Goal: Task Accomplishment & Management: Use online tool/utility

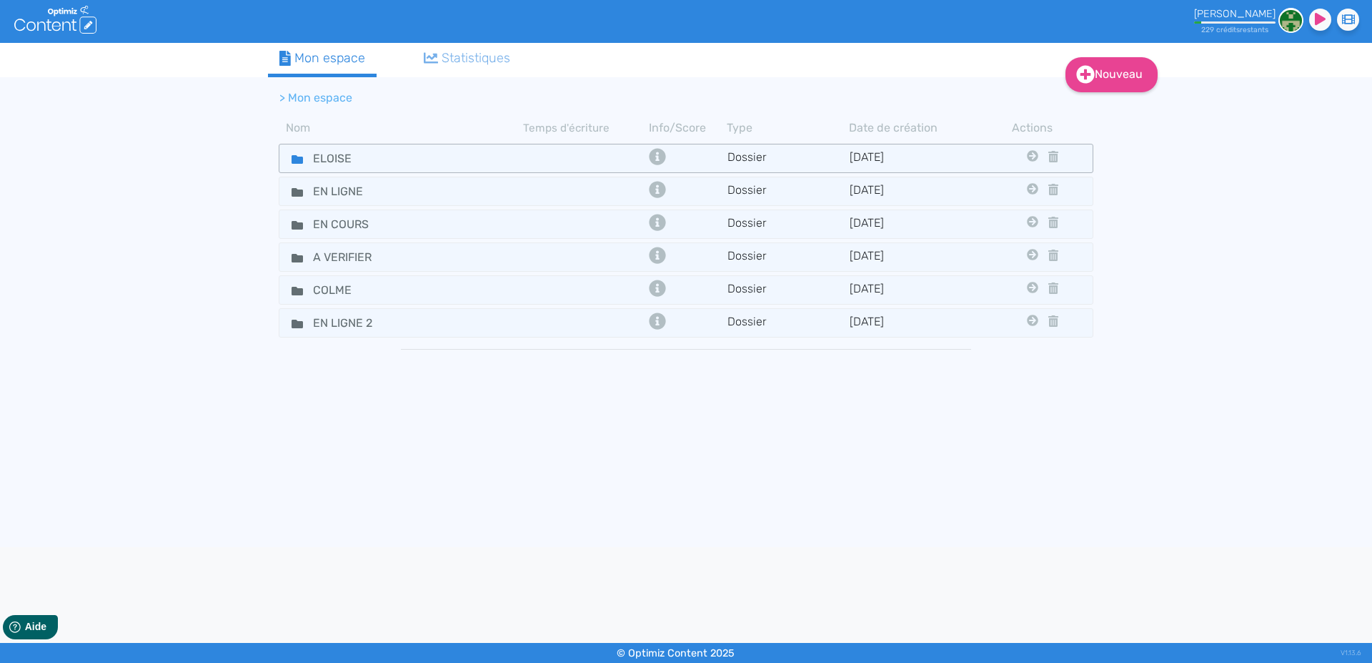
click at [291, 160] on fa-icon at bounding box center [291, 158] width 21 height 21
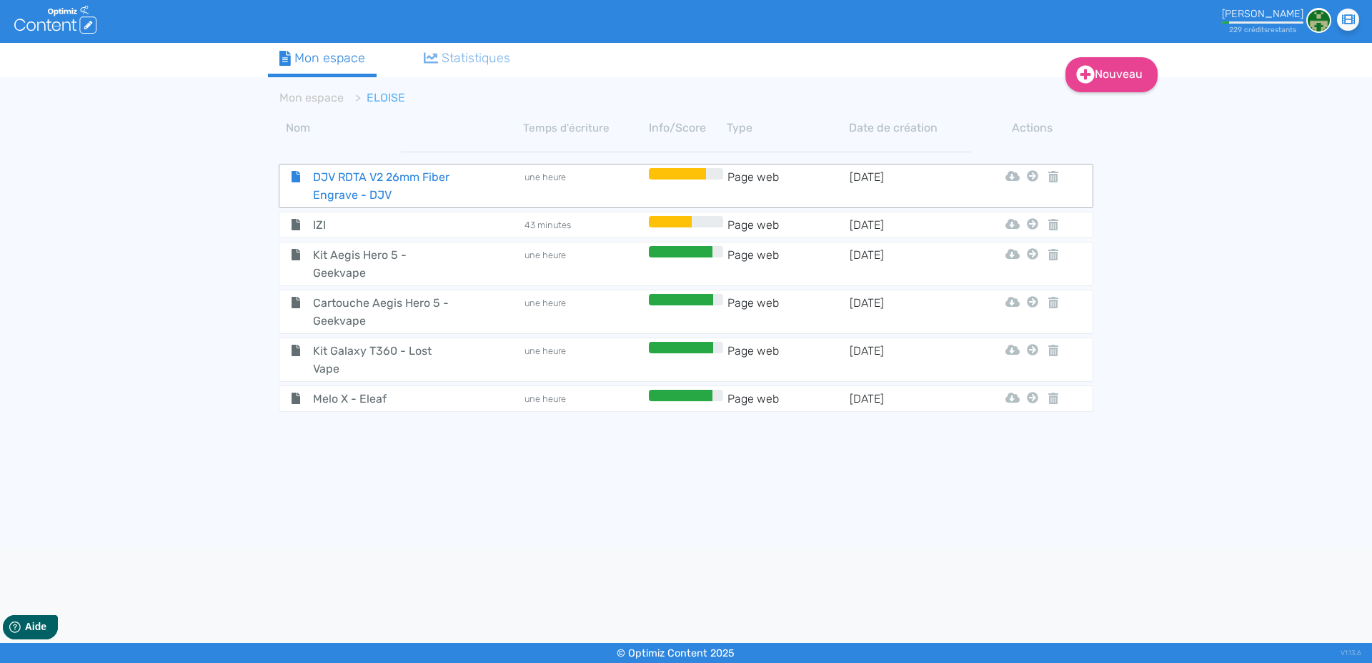
click at [353, 186] on span "DJV RDTA V2 26mm Fiber Engrave - DJV" at bounding box center [382, 186] width 161 height 36
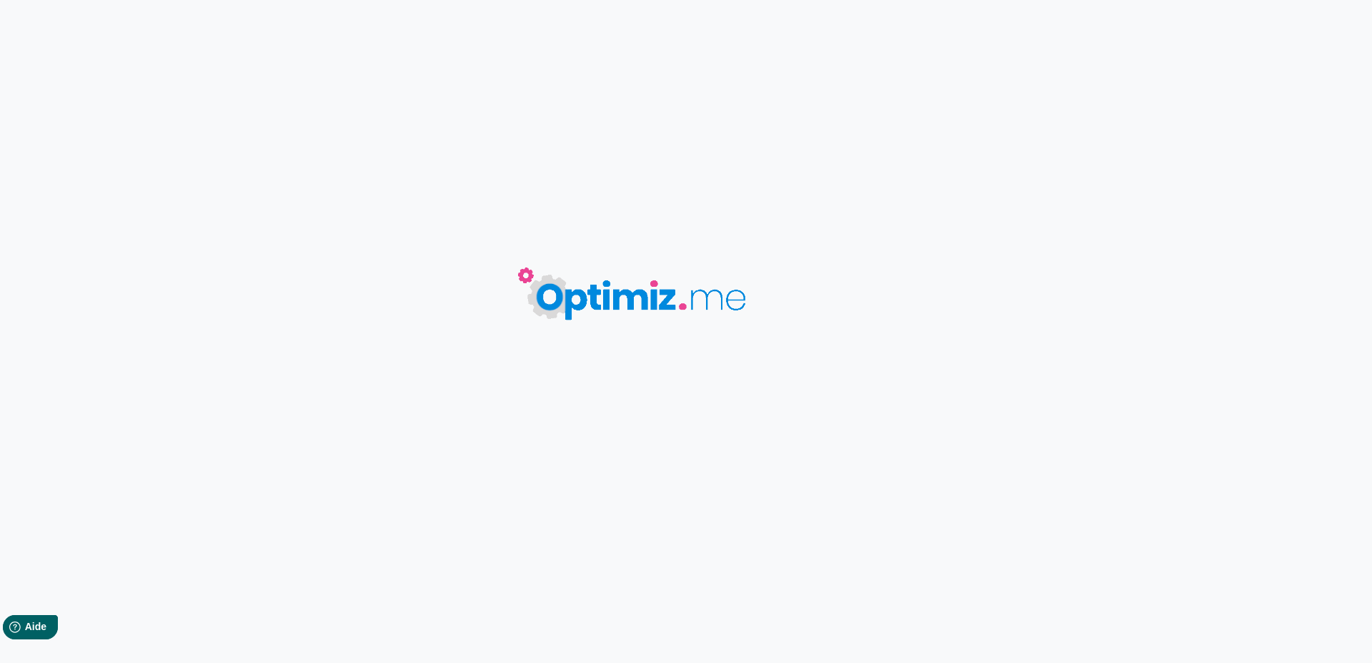
type input "DJV RDTA V2 26mm Fiber Engrave - DJV"
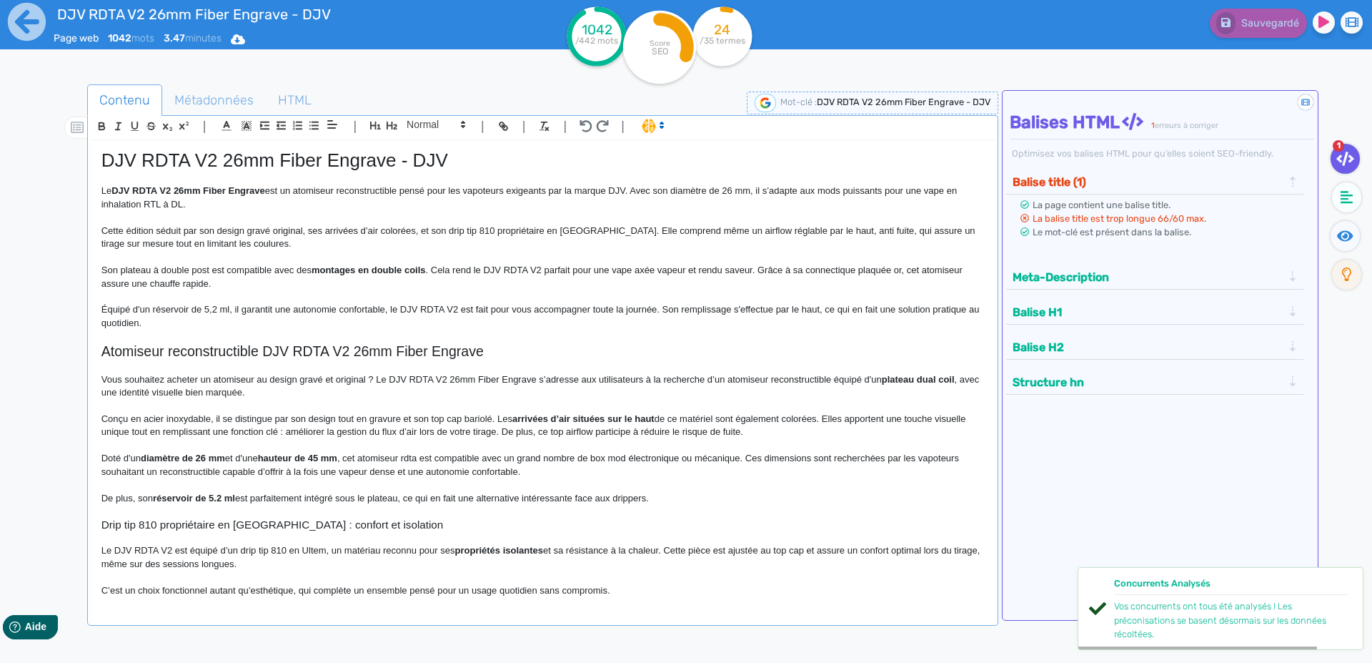
click at [253, 217] on p at bounding box center [542, 217] width 883 height 13
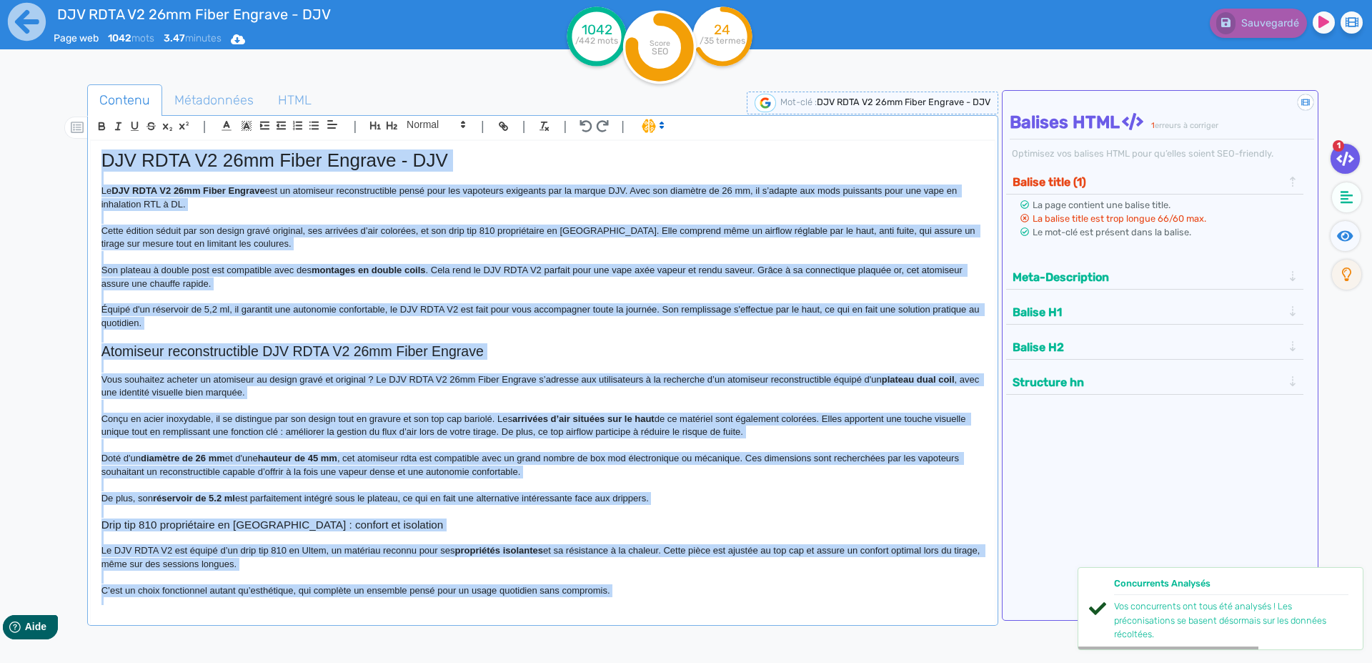
copy div "LOR IPSU D7 56si Ametc Adipisc - ELI Se DOE TEMP I3 19ut Labor Etdolor mag al e…"
click at [224, 96] on span "Métadonnées" at bounding box center [214, 100] width 102 height 39
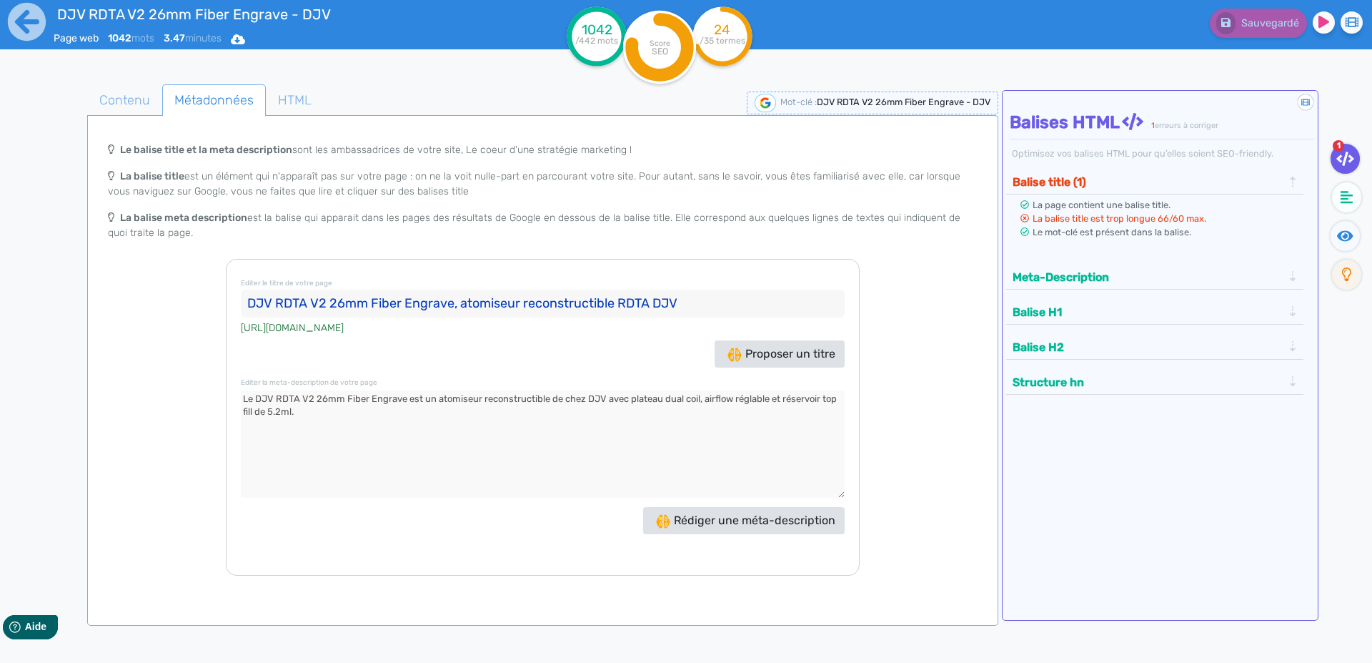
click at [269, 301] on input "DJV RDTA V2 26mm Fiber Engrave, atomiseur reconstructible RDTA DJV" at bounding box center [543, 303] width 604 height 29
click at [334, 390] on div "Editer le titre de votre page DJV RDTA V2 26mm Fiber Engrave, atomiseur reconst…" at bounding box center [543, 417] width 634 height 317
click at [332, 392] on textarea at bounding box center [543, 443] width 604 height 107
click at [26, 26] on icon at bounding box center [27, 22] width 38 height 38
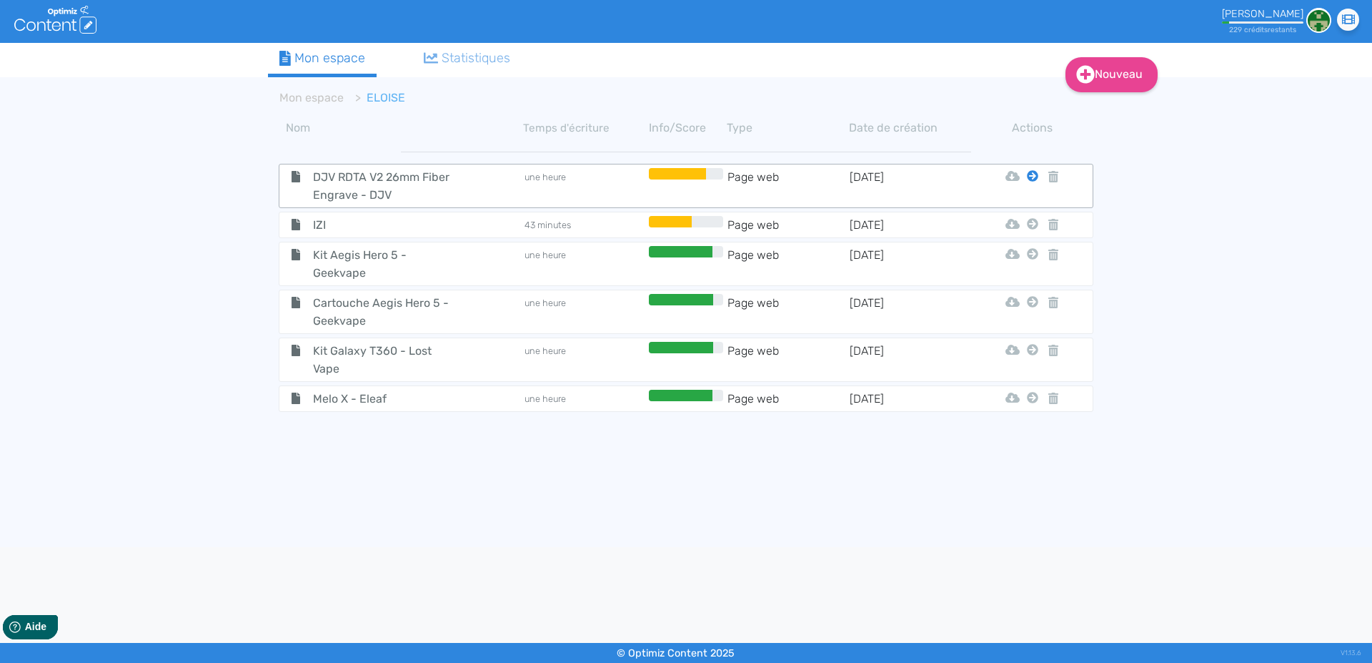
click at [1033, 175] on icon at bounding box center [1032, 175] width 11 height 11
click at [1031, 177] on icon at bounding box center [1032, 175] width 11 height 11
click at [1023, 208] on button "Mon Espace" at bounding box center [1026, 211] width 123 height 23
click at [1030, 179] on icon at bounding box center [1032, 175] width 11 height 11
click at [1022, 209] on button "Mon Espace" at bounding box center [1026, 211] width 123 height 23
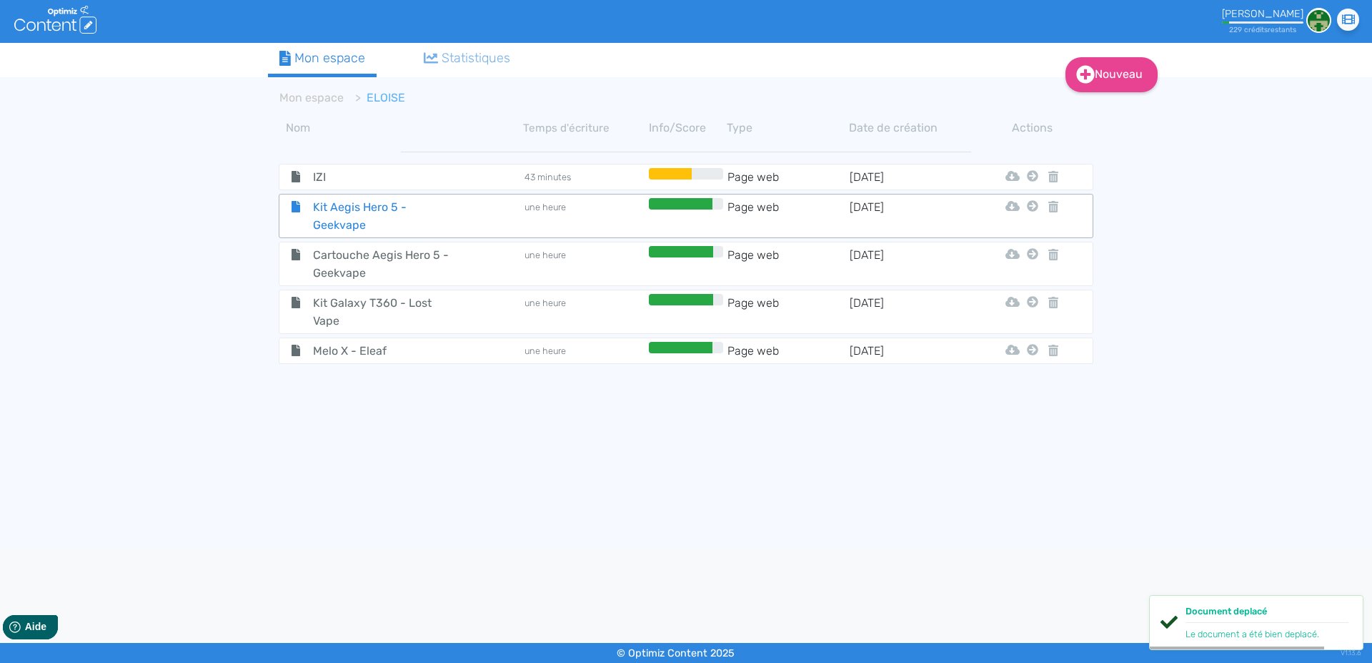
click at [339, 212] on span "Kit Aegis Hero 5 - Geekvape" at bounding box center [382, 216] width 161 height 36
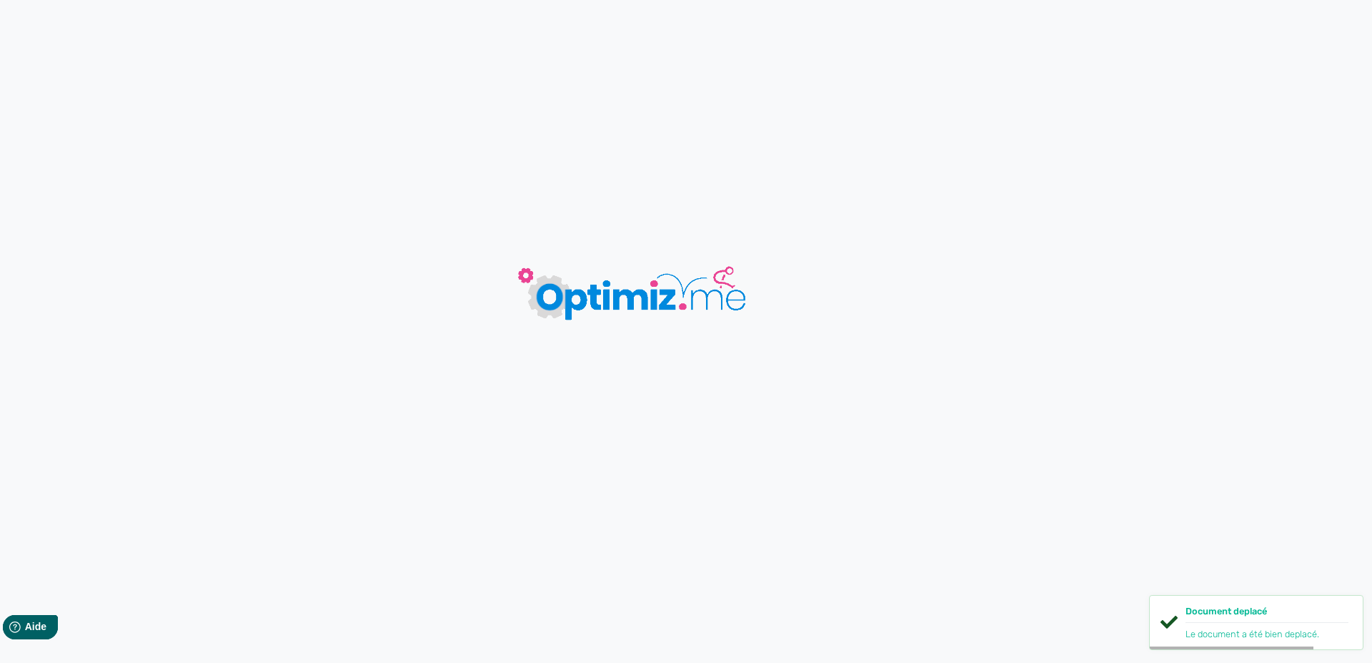
type input "Kit Aegis Hero 5 - Geekvape"
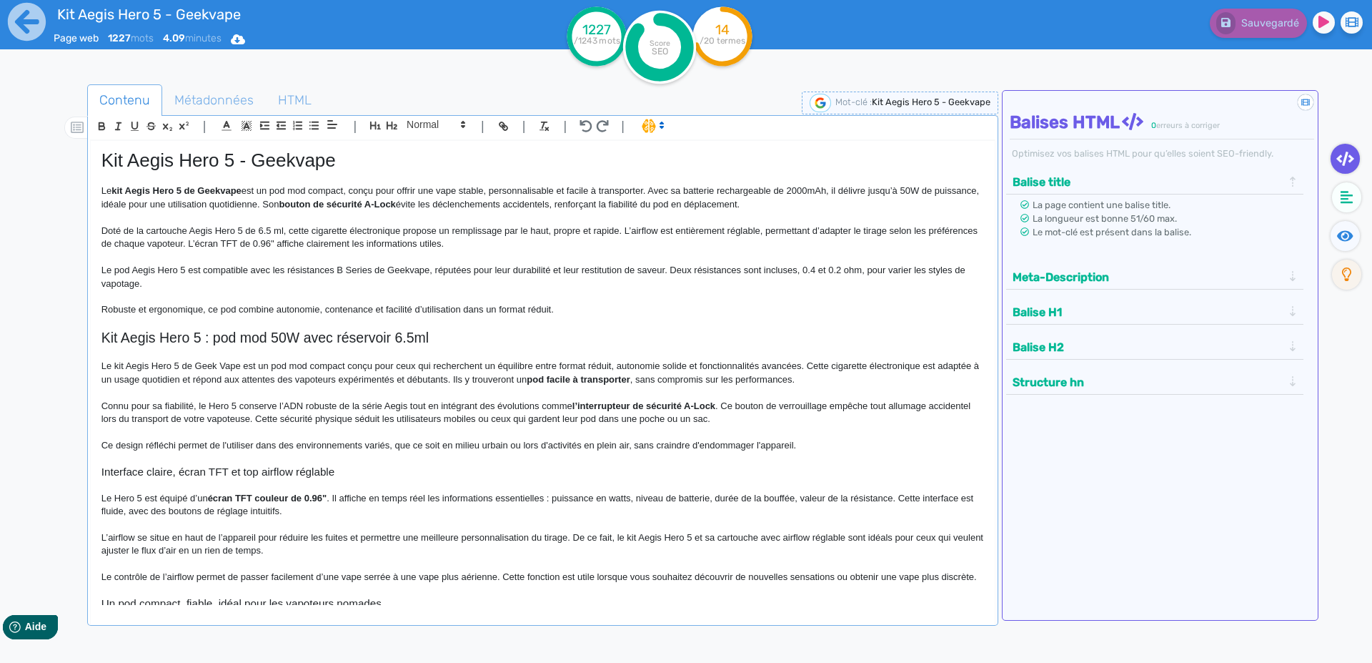
click at [109, 159] on h1 "Kit Aegis Hero 5 - Geekvape" at bounding box center [542, 160] width 883 height 22
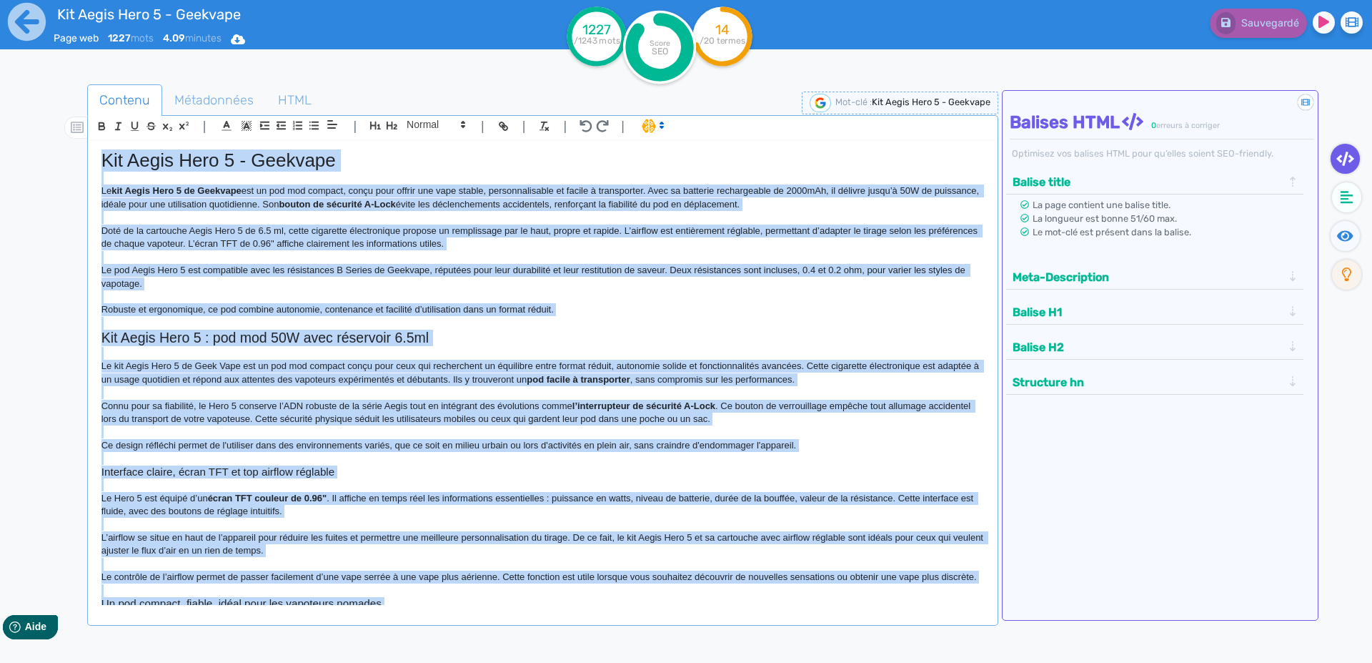
copy div "Lor Ipsum Dolo 1 - Sitametc Ad eli Seddo Eius 2 te Incididu utl et dol mag aliq…"
click at [107, 161] on h1 "Kit Aegis Hero 5 - Geekvape" at bounding box center [542, 160] width 883 height 22
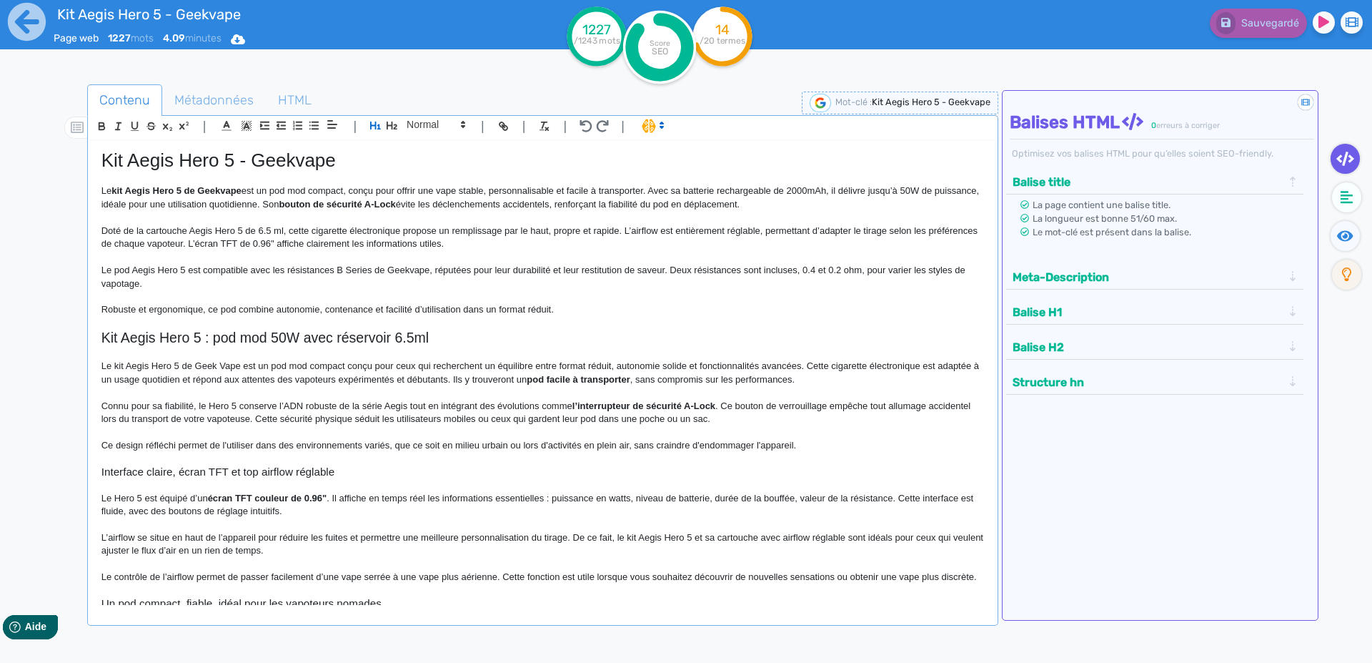
click at [114, 161] on h1 "Kit Aegis Hero 5 - Geekvape" at bounding box center [542, 160] width 883 height 22
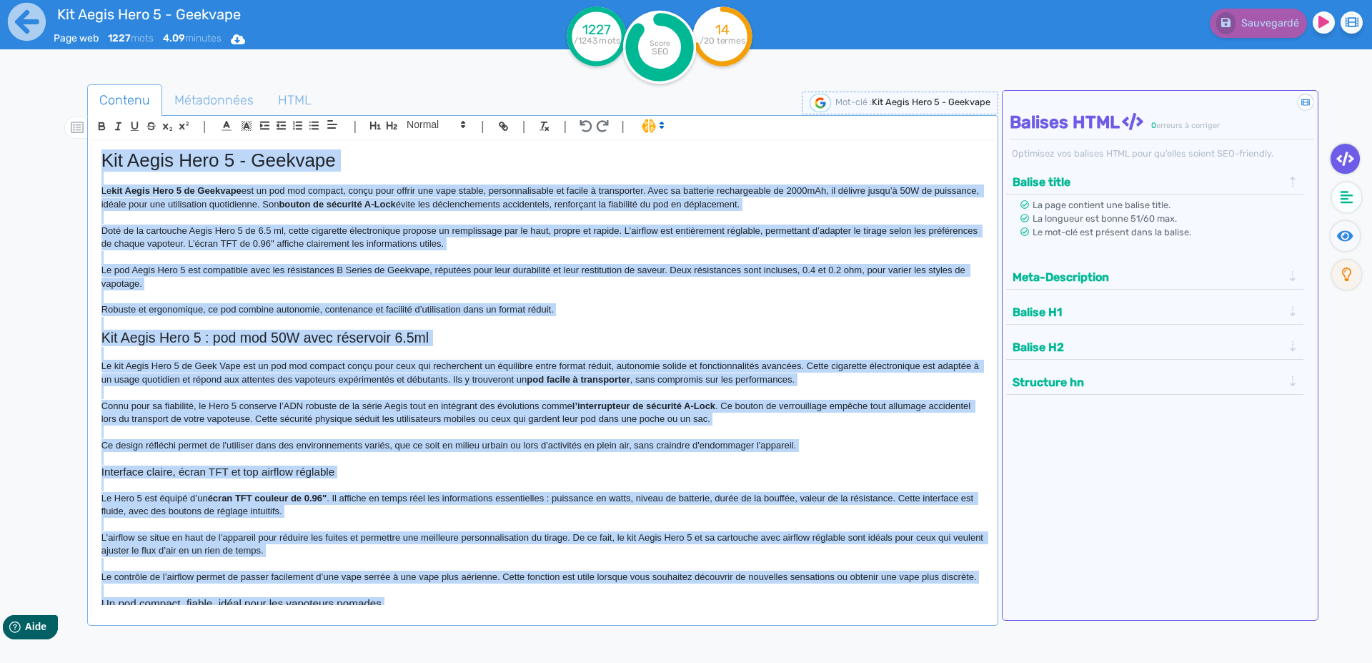
copy div "Lor Ipsum Dolo 1 - Sitametc Ad eli Seddo Eius 2 te Incididu utl et dol mag aliq…"
click at [187, 104] on span "Métadonnées" at bounding box center [214, 100] width 102 height 39
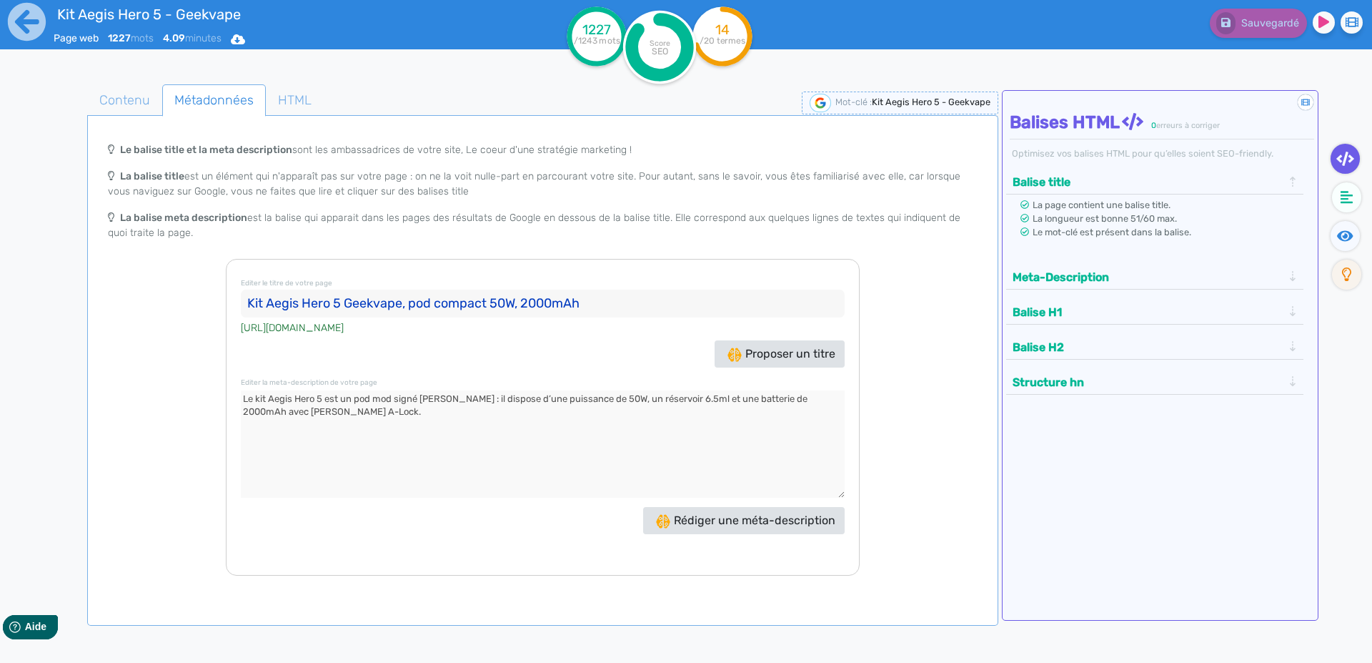
click at [250, 300] on input "Kit Aegis Hero 5 Geekvape, pod compact 50W, 2000mAh" at bounding box center [543, 303] width 604 height 29
click at [253, 301] on input "Kit Aegis Hero 5 Geekvape, pod compact 50W, 2000mAh" at bounding box center [543, 303] width 604 height 29
click at [247, 399] on textarea at bounding box center [543, 443] width 604 height 107
click at [19, 22] on icon at bounding box center [26, 21] width 39 height 39
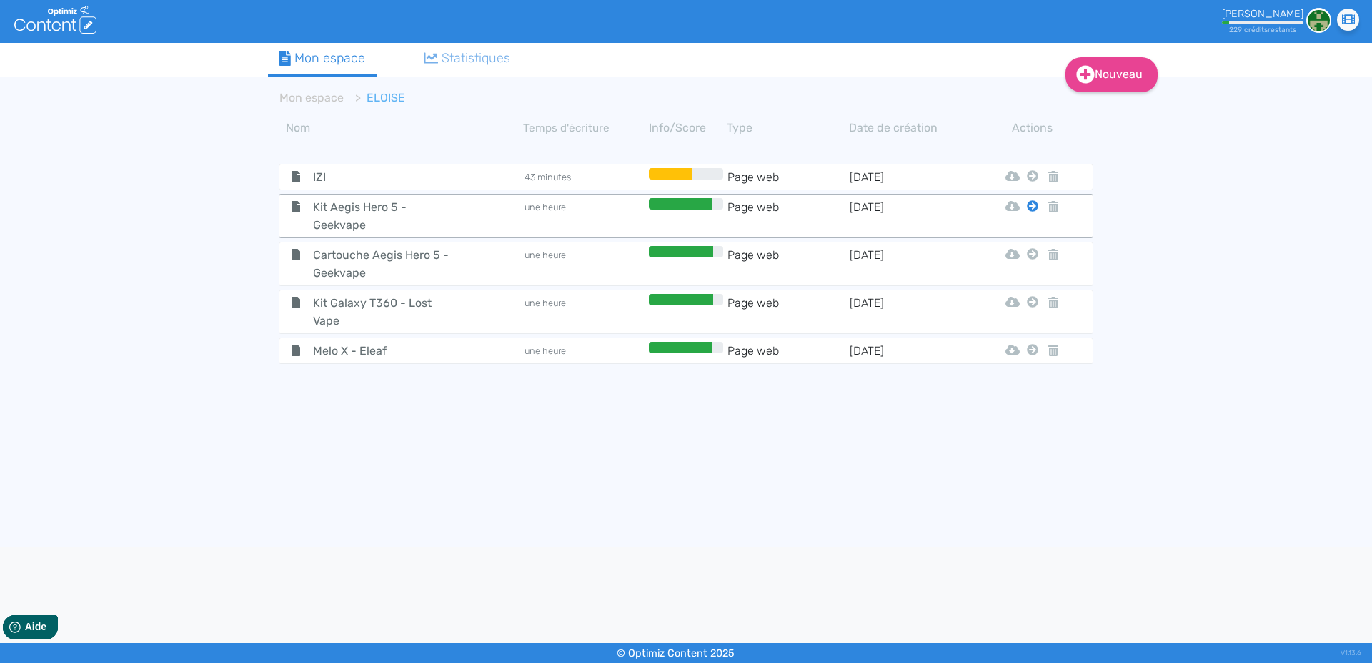
click at [1032, 206] on icon at bounding box center [1032, 205] width 11 height 11
click at [1026, 241] on button "Mon Espace" at bounding box center [1026, 241] width 123 height 23
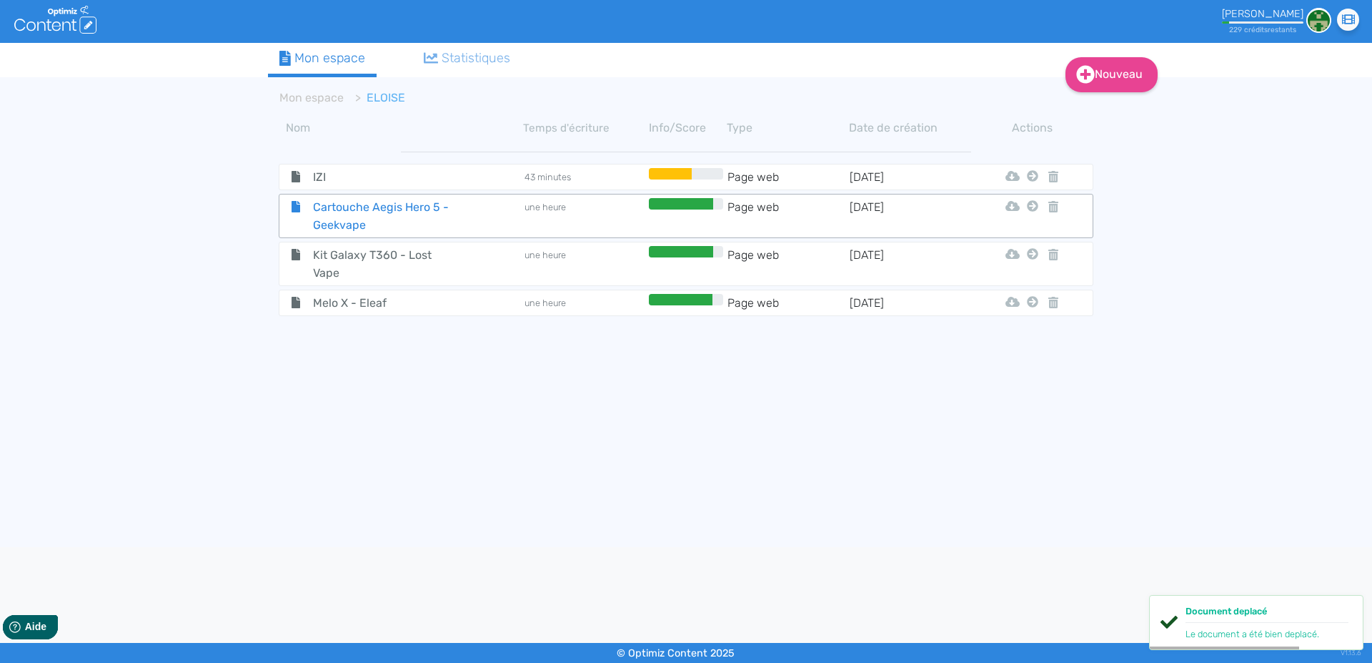
click at [358, 209] on span "Cartouche Aegis Hero 5 - Geekvape" at bounding box center [382, 216] width 161 height 36
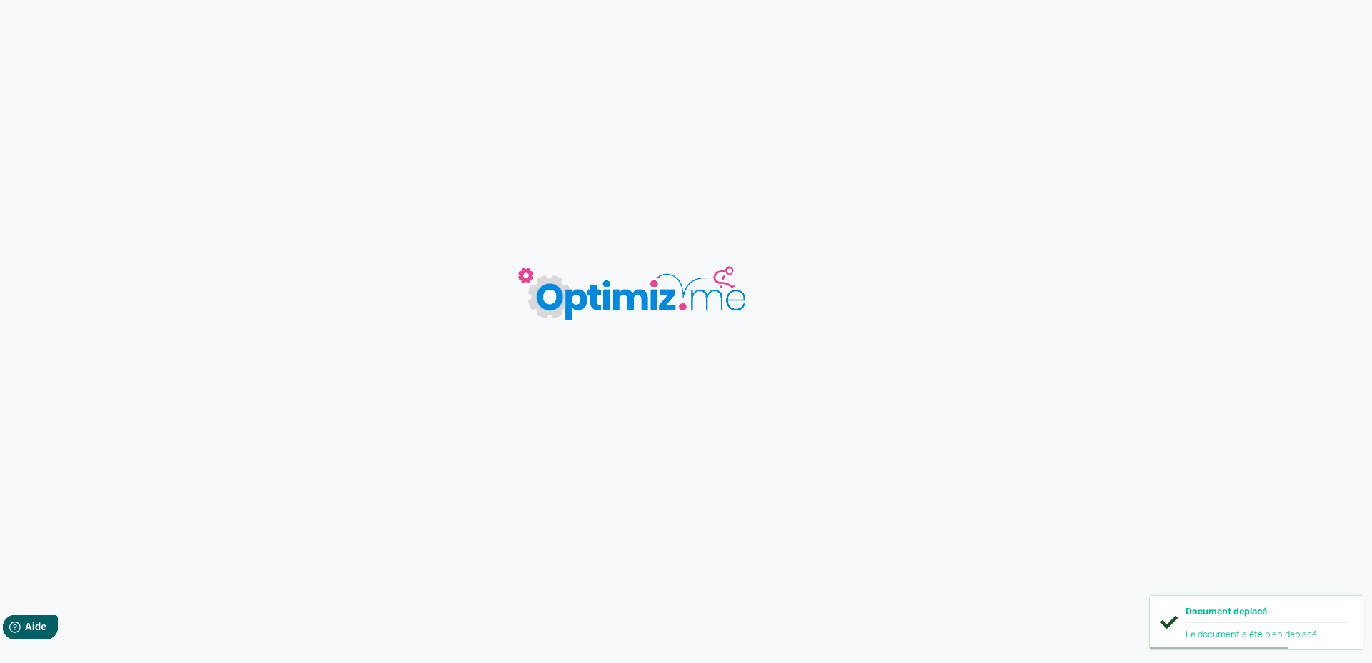
type input "Cartouche Aegis Hero 5 - Geekvape"
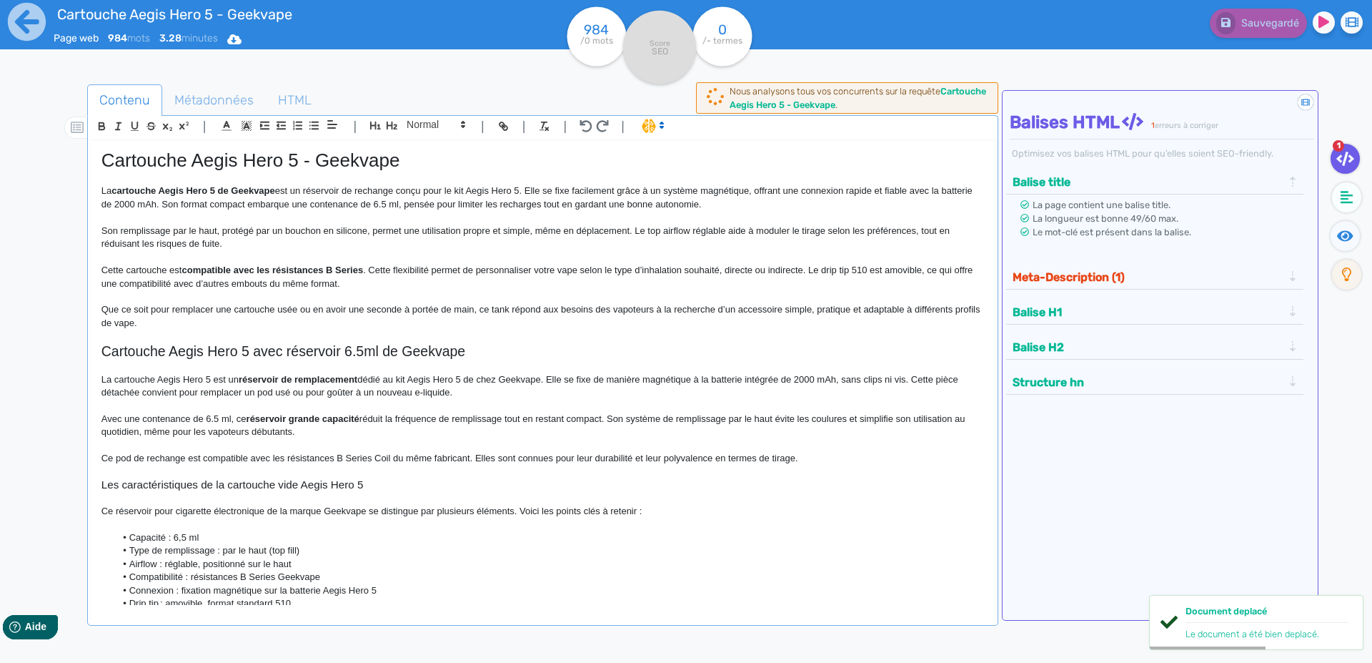
click at [249, 270] on strong "compatible avec les résistances B Series" at bounding box center [273, 269] width 182 height 11
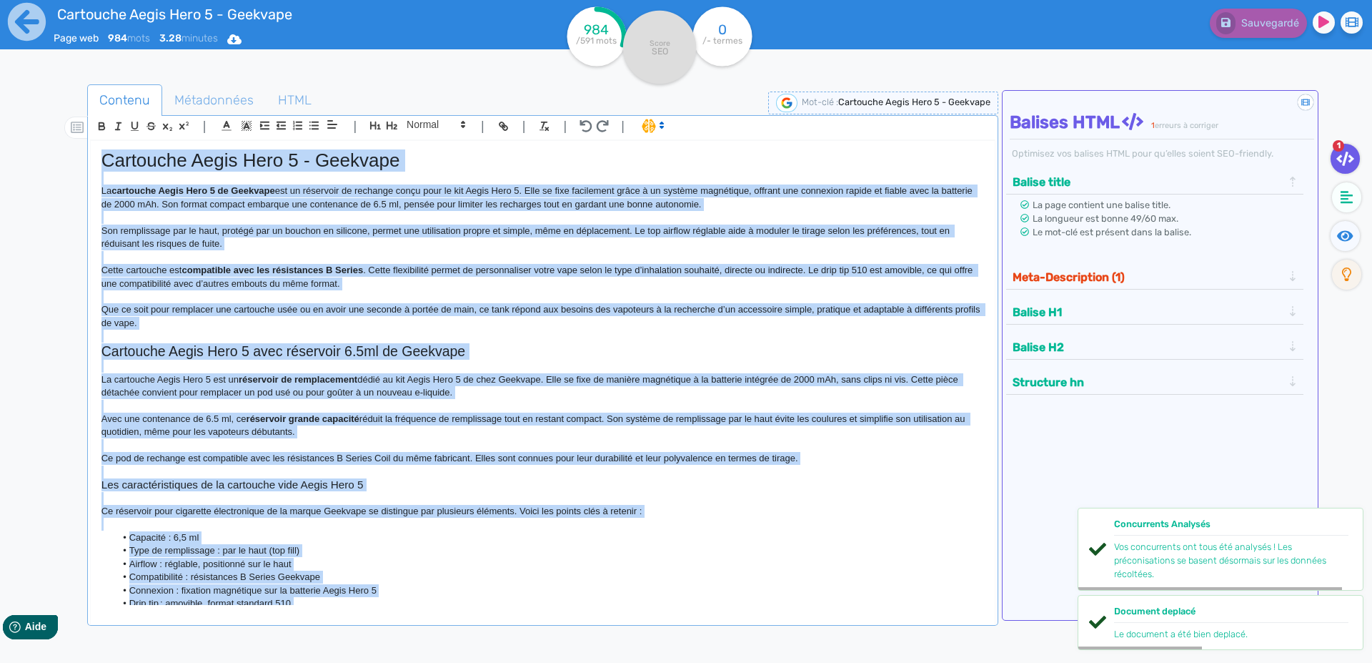
copy div "Loremipsu Dolor Sita 6 - Consecte Ad elitseddo Eiusm Temp 8 in Utlabore etd ma …"
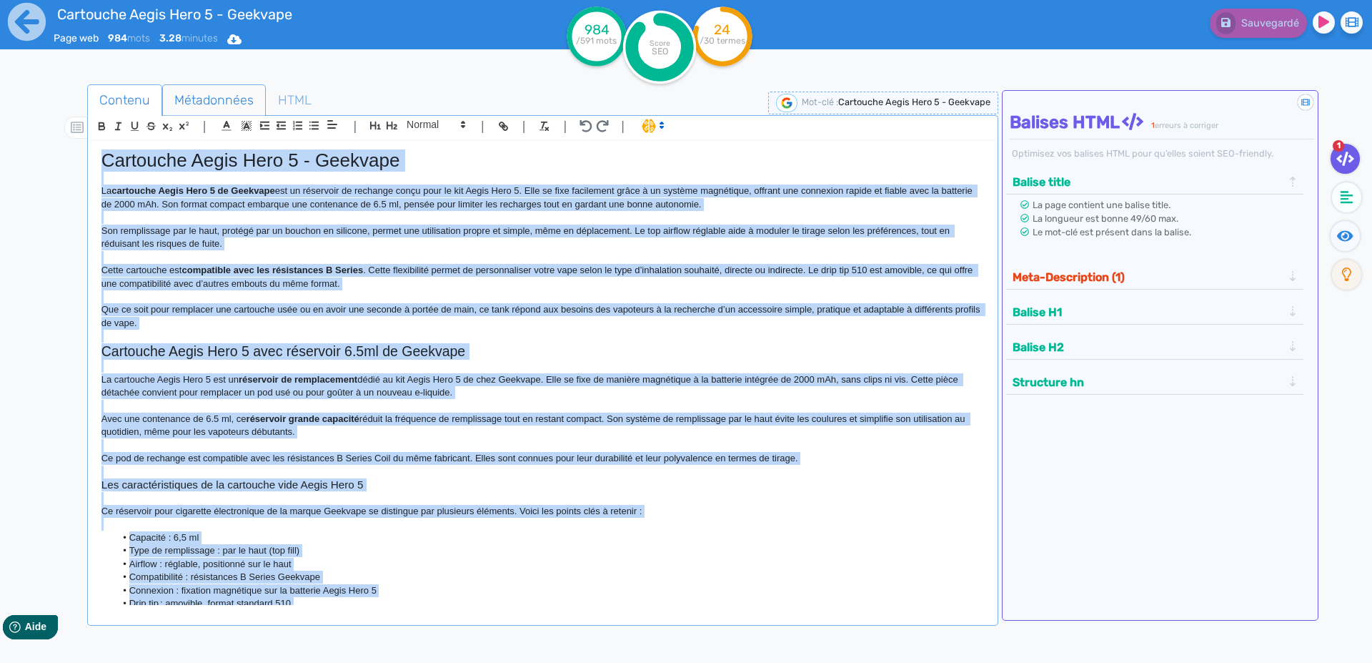
click at [189, 96] on span "Métadonnées" at bounding box center [214, 100] width 102 height 39
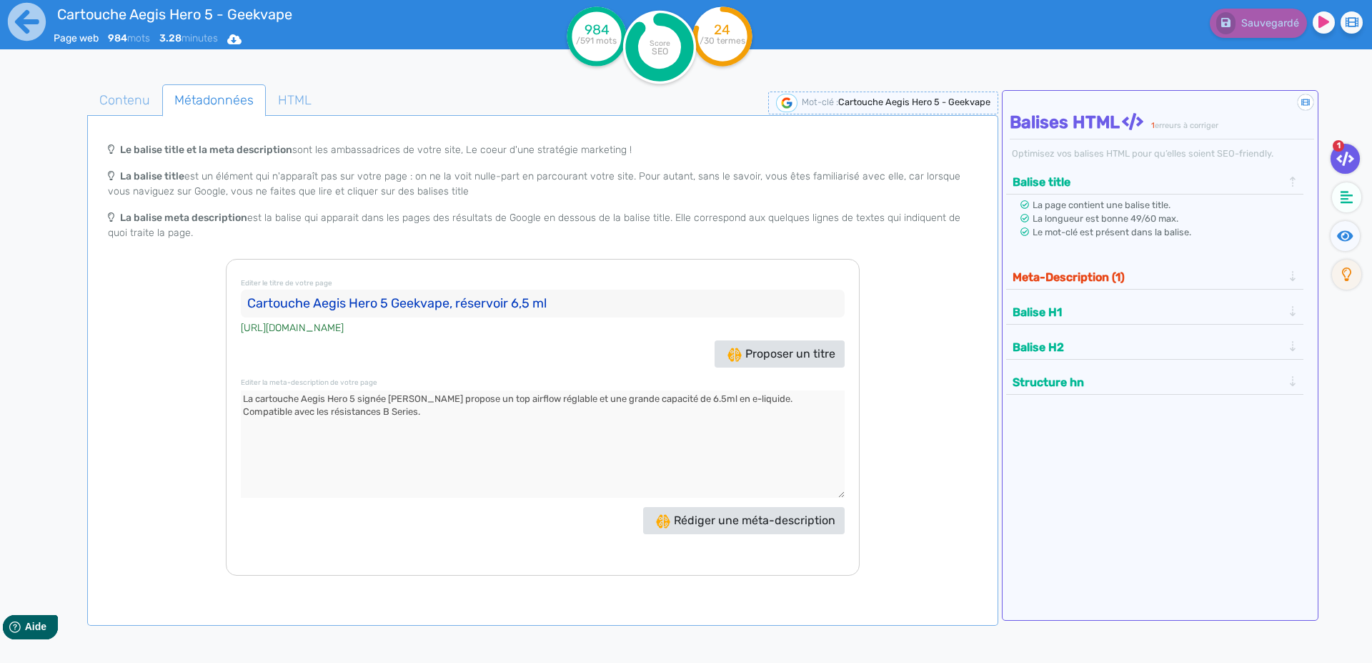
click at [257, 300] on input "Cartouche Aegis Hero 5 Geekvape, réservoir 6,5 ml" at bounding box center [543, 303] width 604 height 29
click at [247, 401] on textarea at bounding box center [543, 443] width 604 height 107
click at [29, 26] on icon at bounding box center [27, 22] width 38 height 38
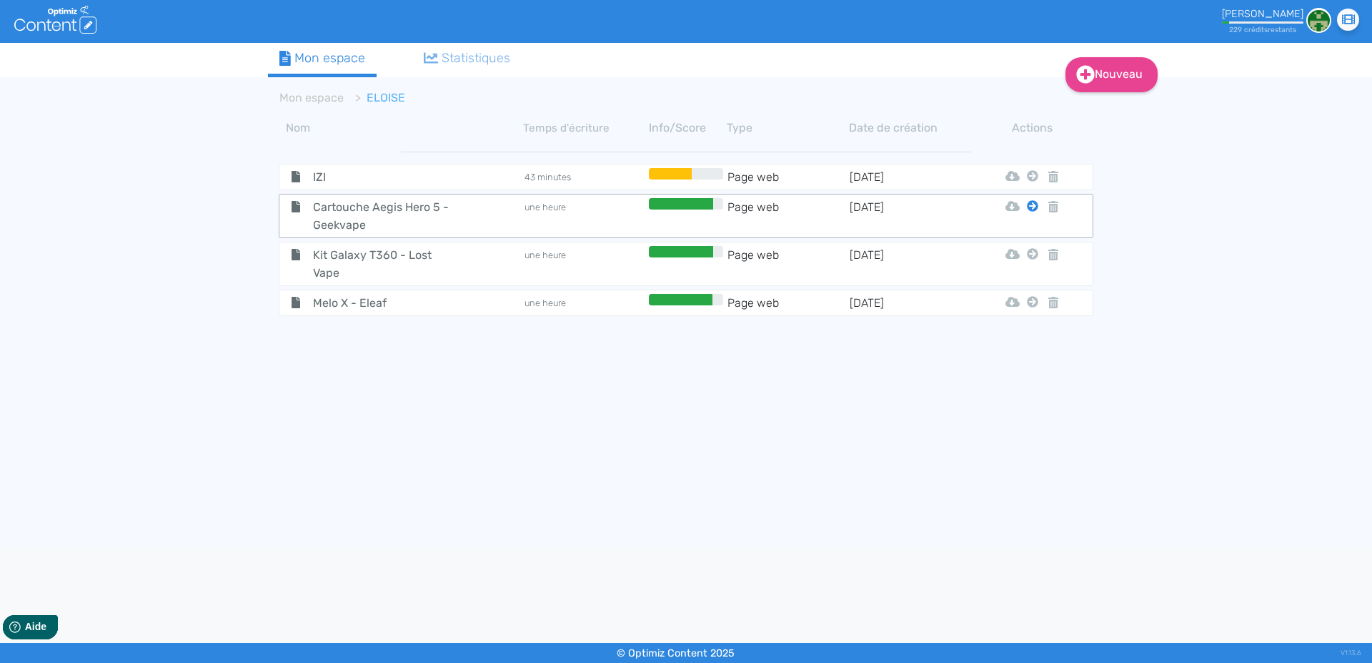
click at [1034, 207] on icon at bounding box center [1032, 205] width 11 height 11
click at [1033, 240] on button "Mon Espace" at bounding box center [1026, 241] width 123 height 23
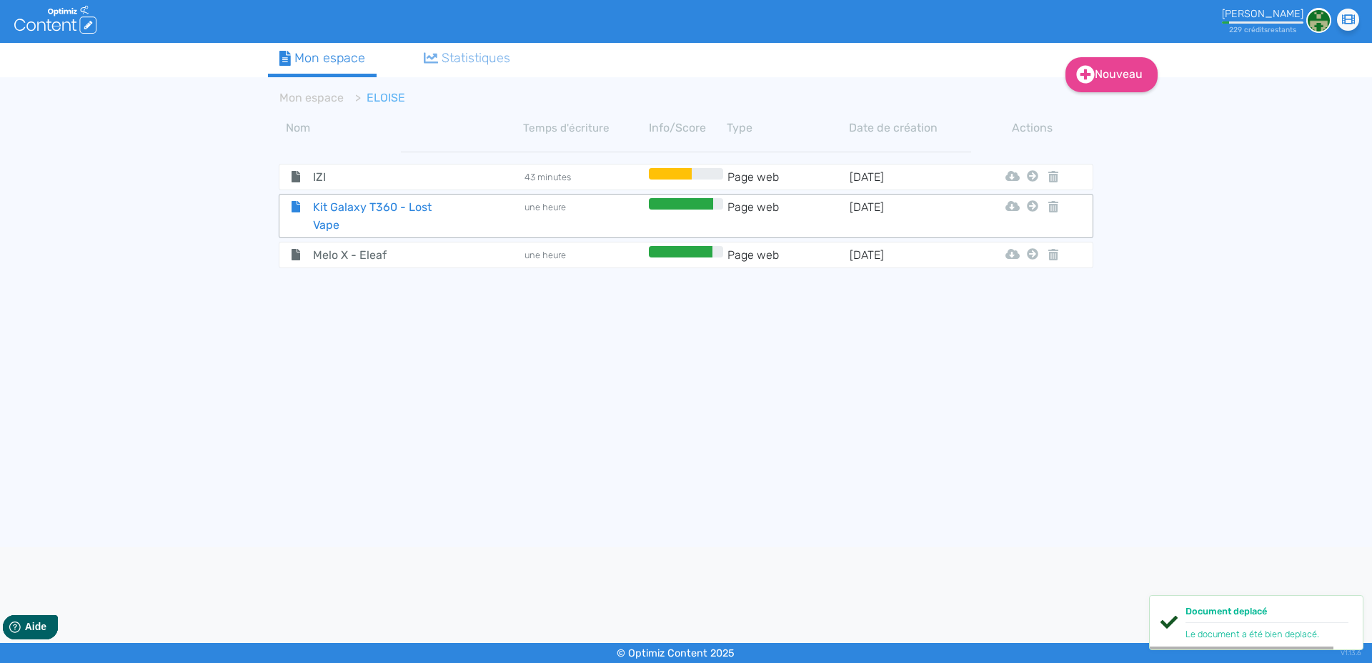
click at [342, 207] on span "Kit Galaxy T360 - Lost Vape" at bounding box center [382, 216] width 161 height 36
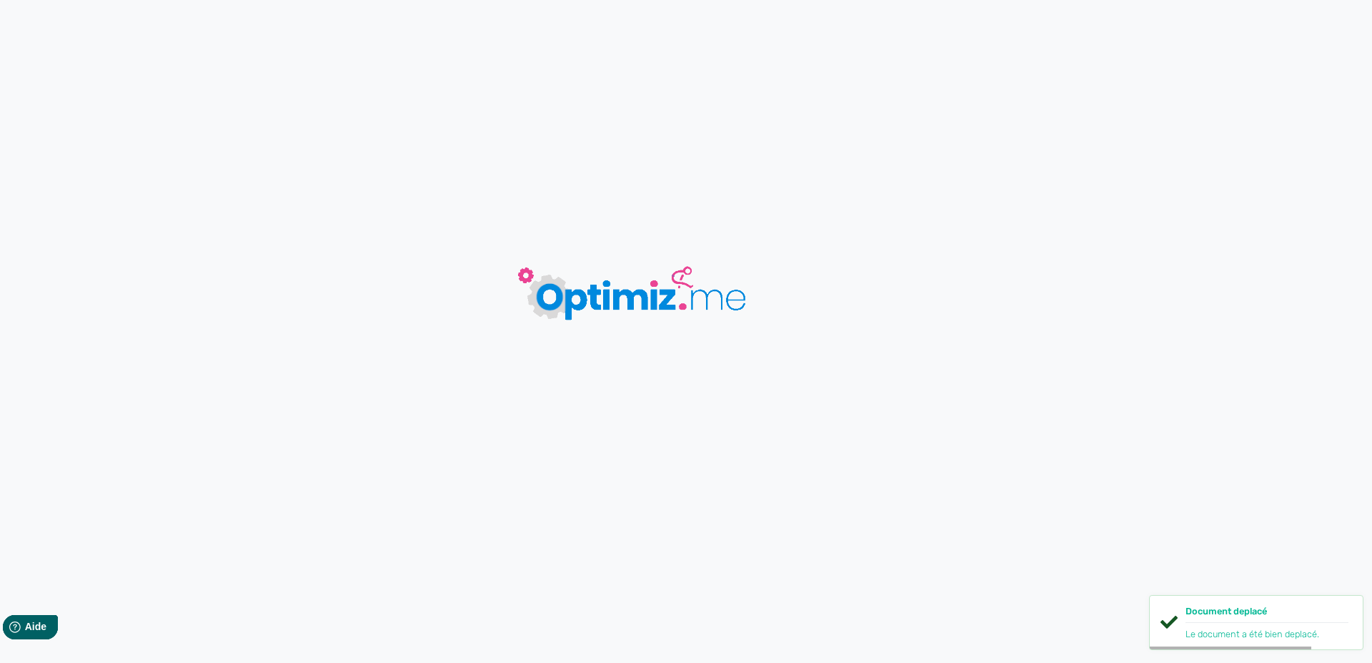
type input "Kit Galaxy T360 - Lost Vape"
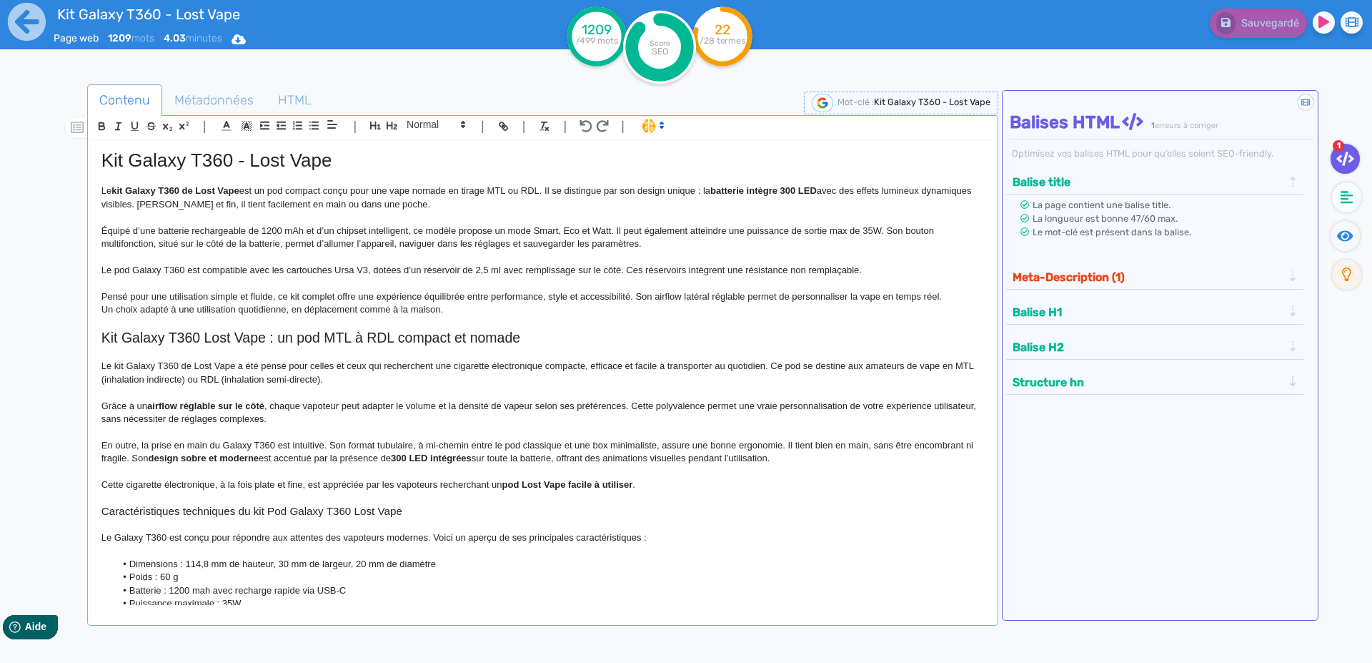
click at [111, 158] on h1 "Kit Galaxy T360 - Lost Vape" at bounding box center [542, 160] width 883 height 22
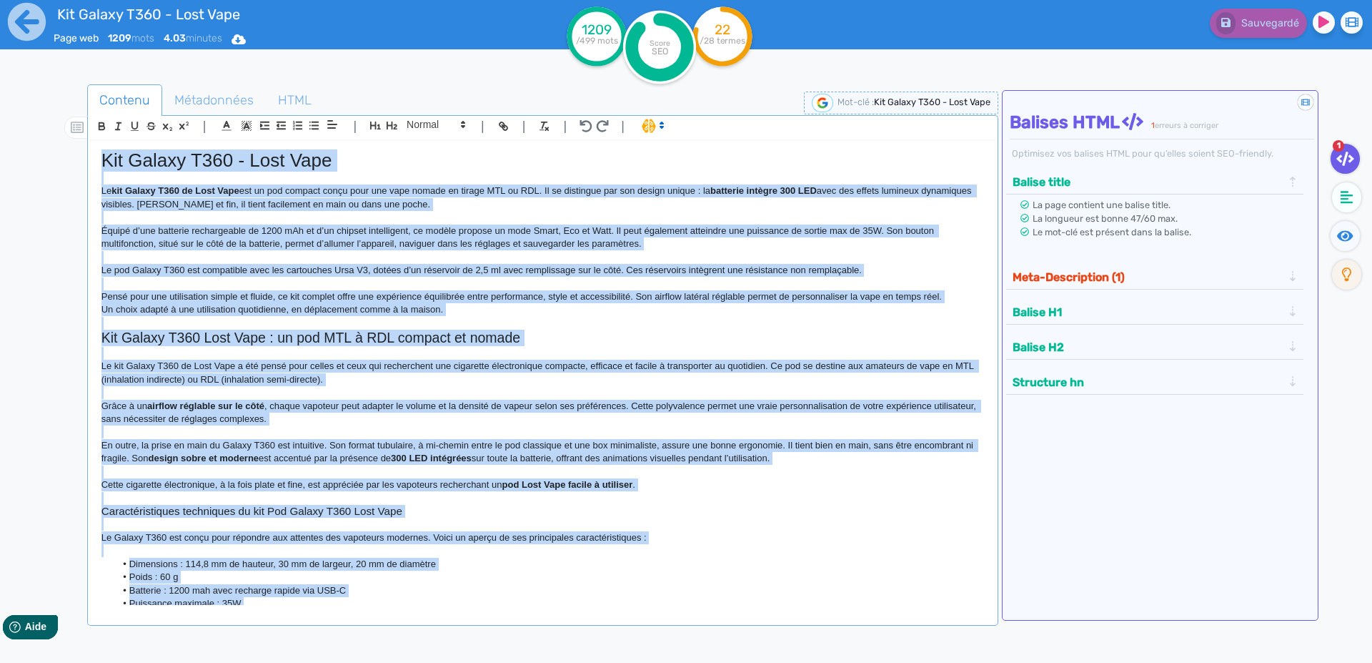
copy div "Lor Ipsumd S956 - Amet Cons Ad eli Seddoe T248 in Utla Etdo mag al eni adminim …"
click at [189, 104] on span "Métadonnées" at bounding box center [214, 100] width 102 height 39
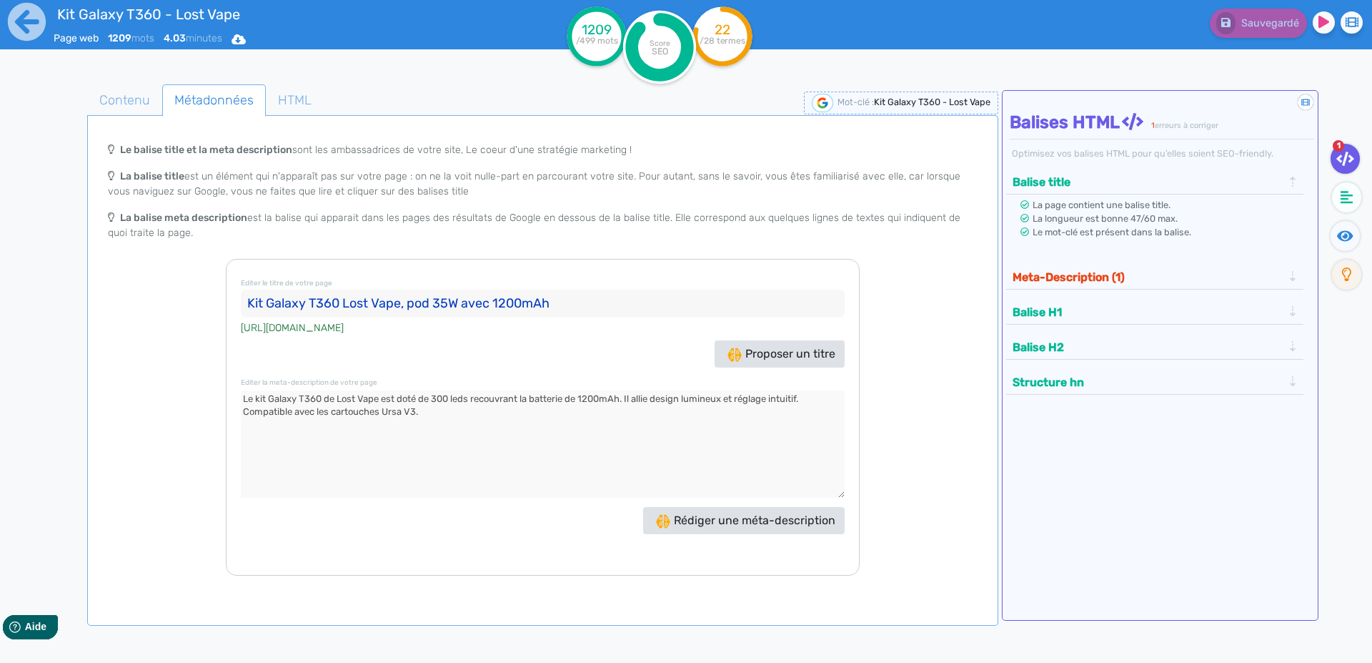
click at [254, 304] on input "Kit Galaxy T360 Lost Vape, pod 35W avec 1200mAh" at bounding box center [543, 303] width 604 height 29
click at [247, 400] on textarea at bounding box center [543, 443] width 604 height 107
click at [24, 15] on icon at bounding box center [26, 21] width 39 height 39
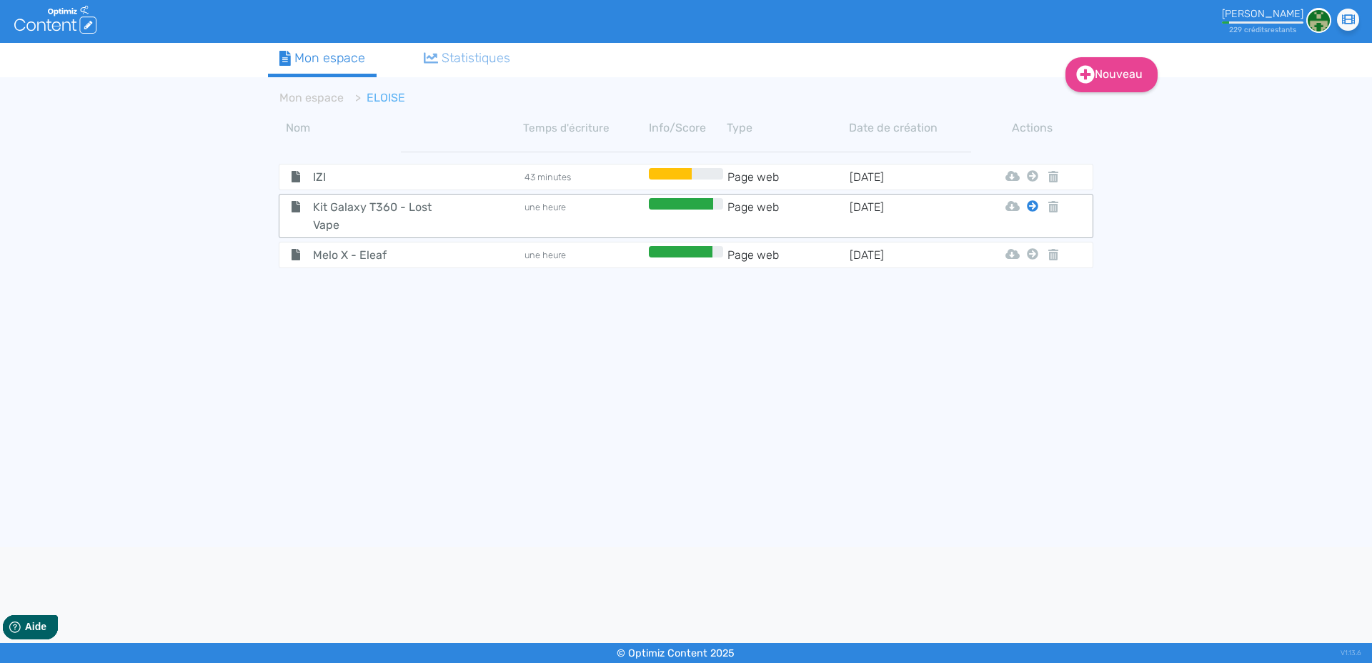
click at [1033, 206] on icon at bounding box center [1032, 205] width 11 height 11
click at [1016, 243] on button "Mon Espace" at bounding box center [1026, 241] width 123 height 23
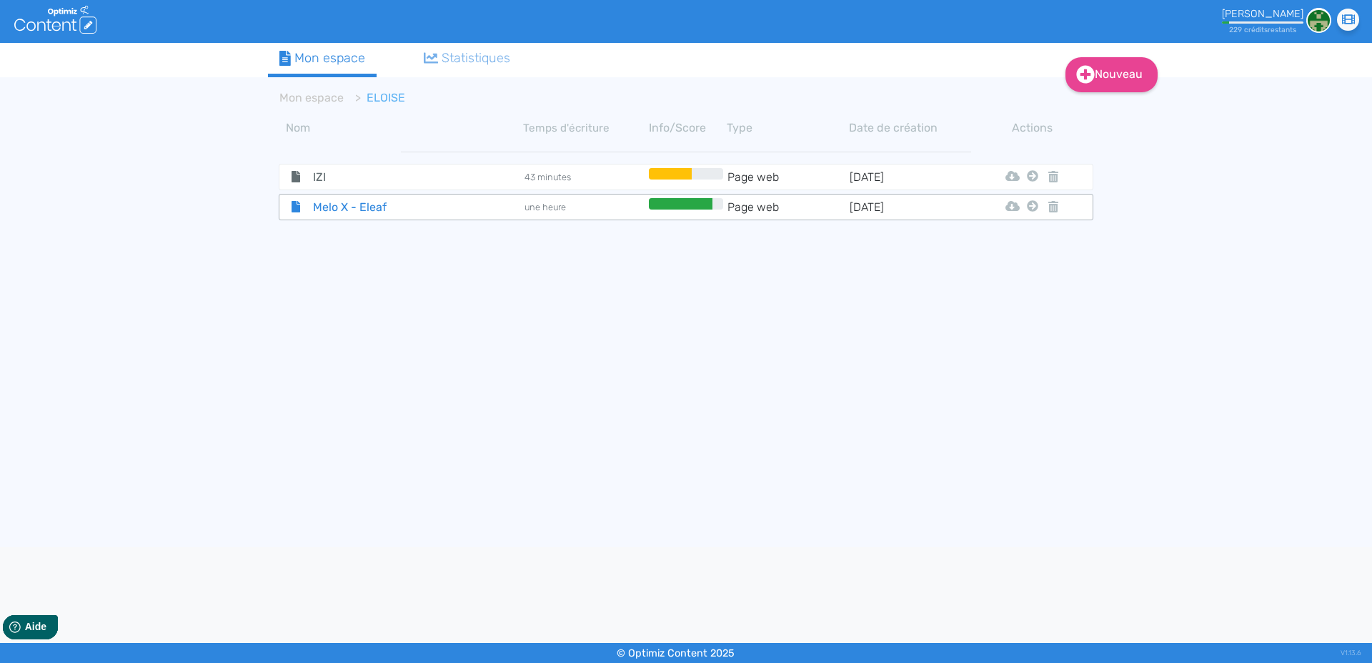
click at [327, 210] on span "Melo X - Eleaf" at bounding box center [382, 207] width 161 height 18
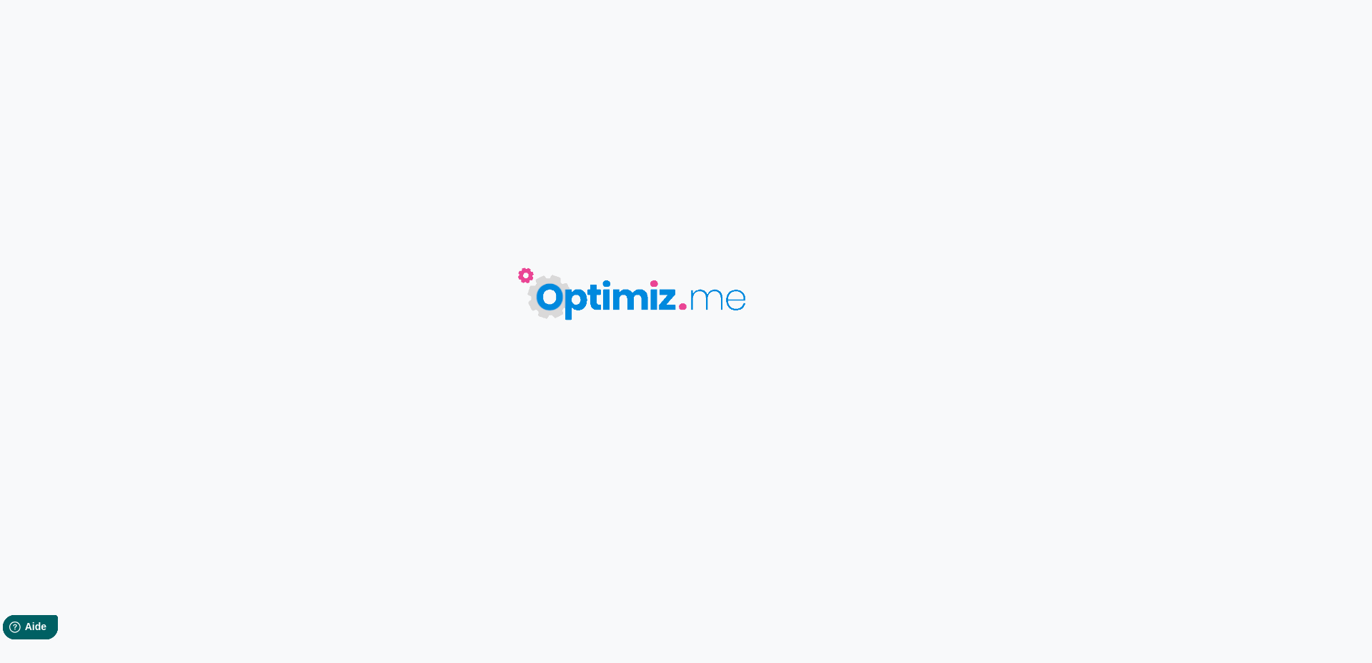
type input "Melo X - Eleaf"
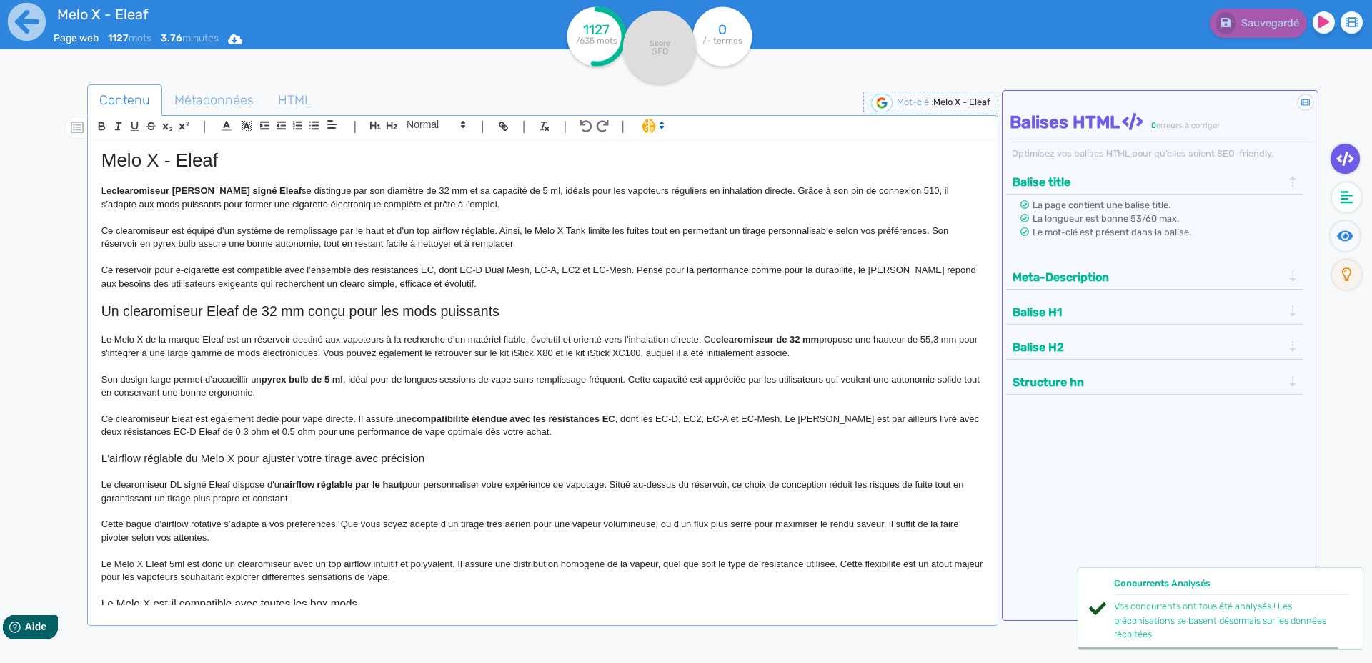
click at [257, 205] on p "Le clearomiseur Melo X signé Eleaf se distingue par son diamètre de 32 mm et sa…" at bounding box center [542, 197] width 883 height 26
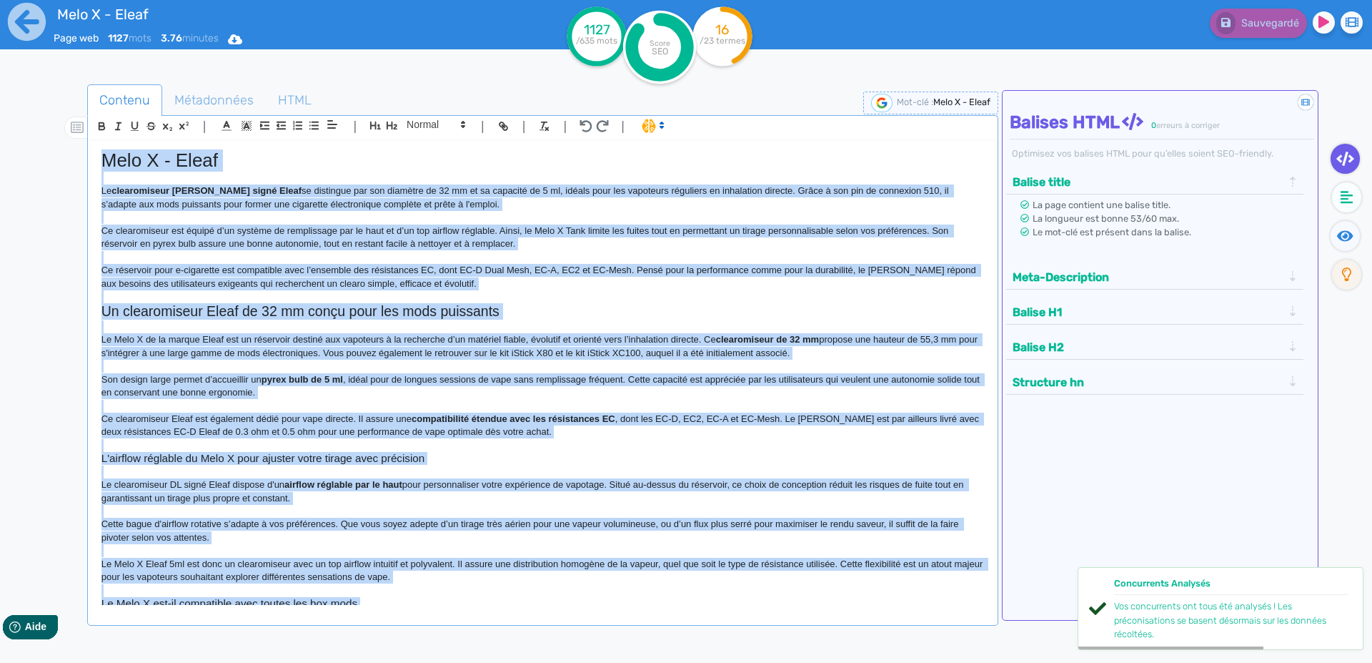
copy div "Lore I - Dolor Si ametconsecte Adip E seddo Eiusm te incididun utl etd magnaali…"
click at [185, 99] on span "Métadonnées" at bounding box center [214, 100] width 102 height 39
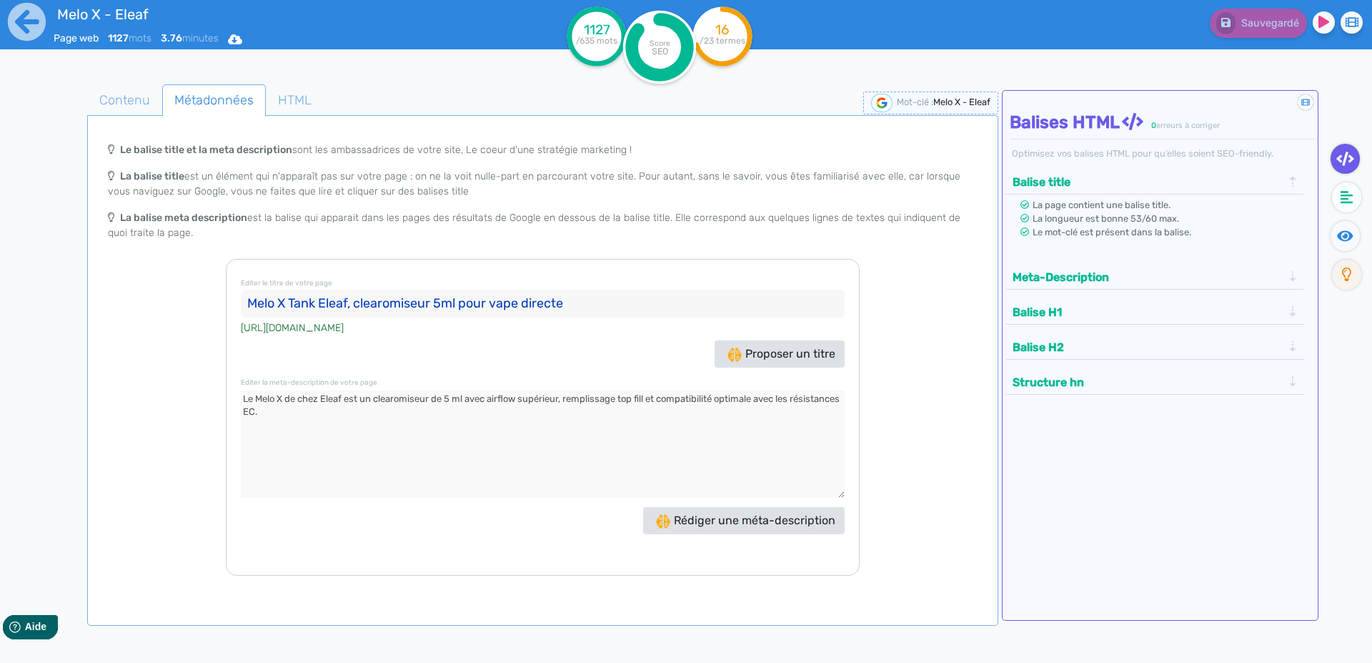
click at [257, 306] on input "Melo X Tank Eleaf, clearomiseur 5ml pour vape directe" at bounding box center [543, 303] width 604 height 29
click at [288, 406] on textarea at bounding box center [543, 443] width 604 height 107
click at [20, 25] on icon at bounding box center [26, 21] width 39 height 39
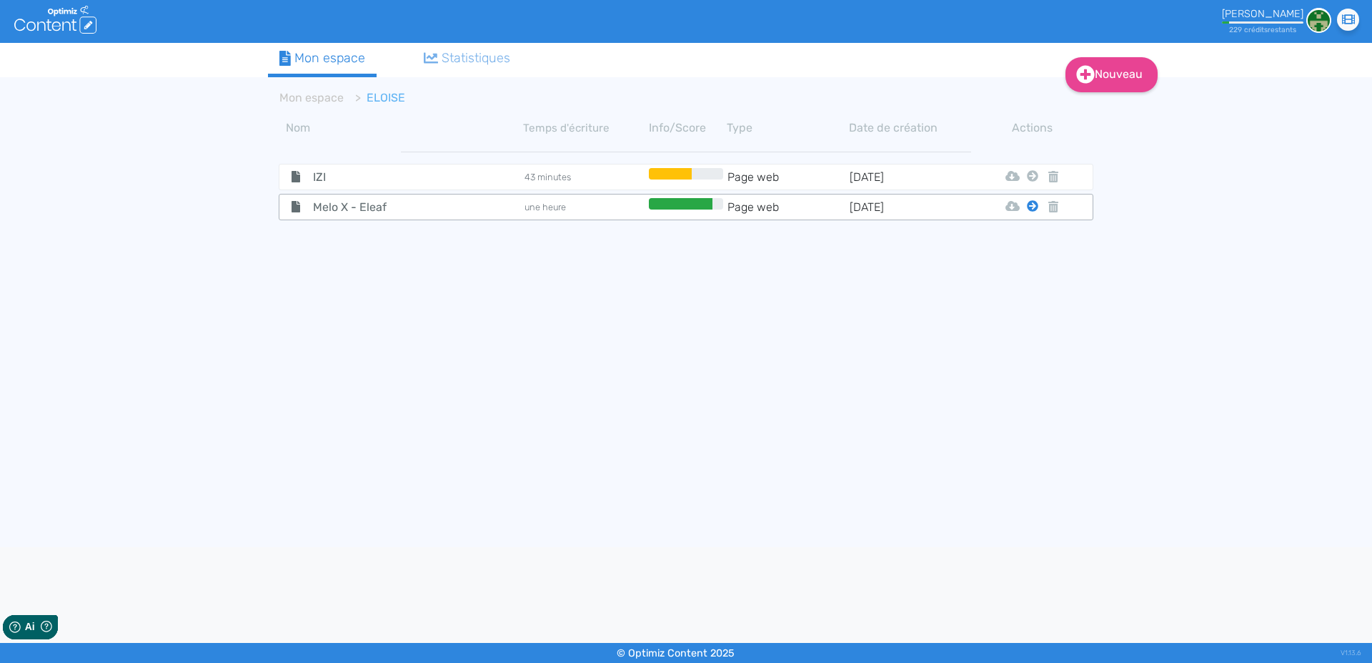
click at [1032, 207] on icon at bounding box center [1032, 205] width 11 height 11
click at [1031, 238] on button "Mon Espace" at bounding box center [1026, 241] width 123 height 23
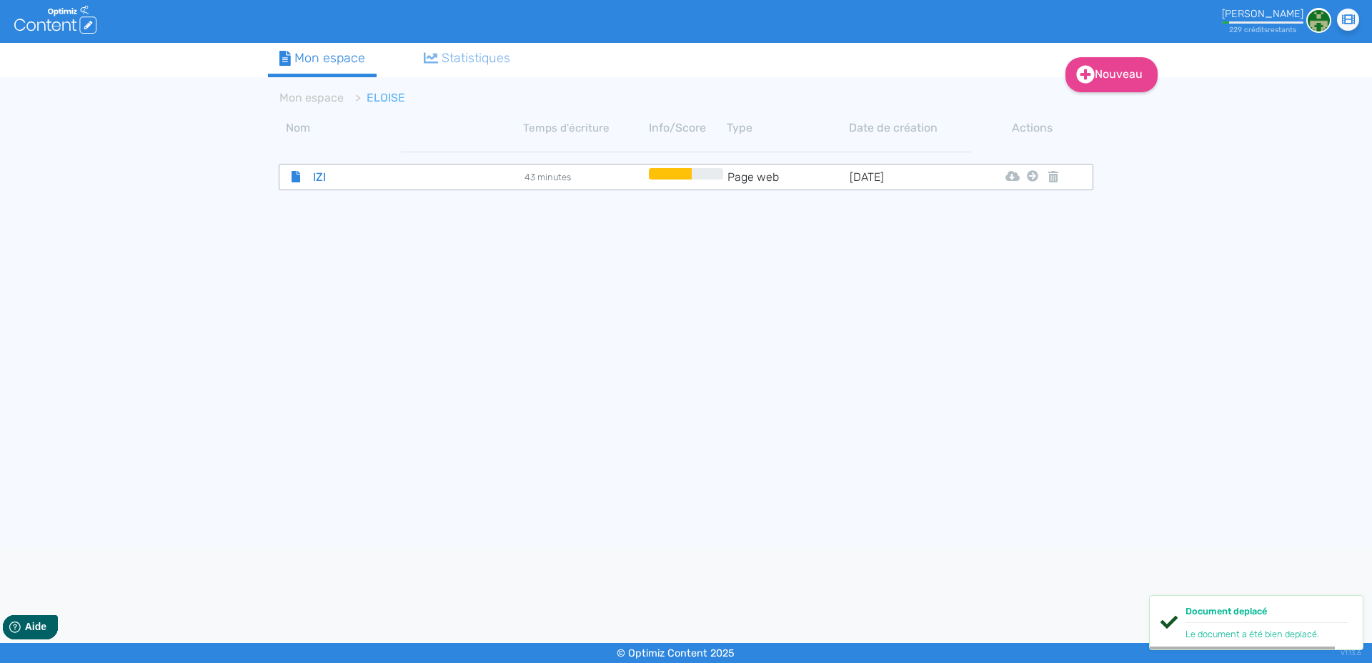
click at [314, 178] on span "IZI" at bounding box center [382, 177] width 161 height 18
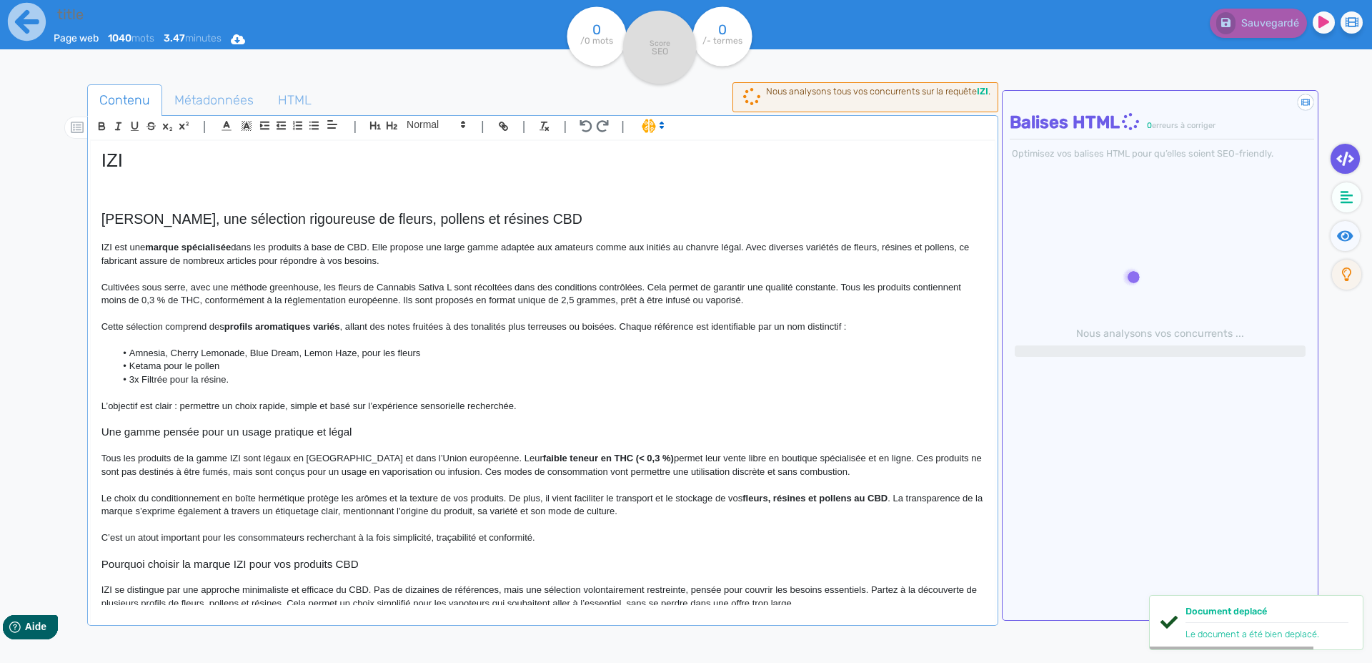
type input "IZI"
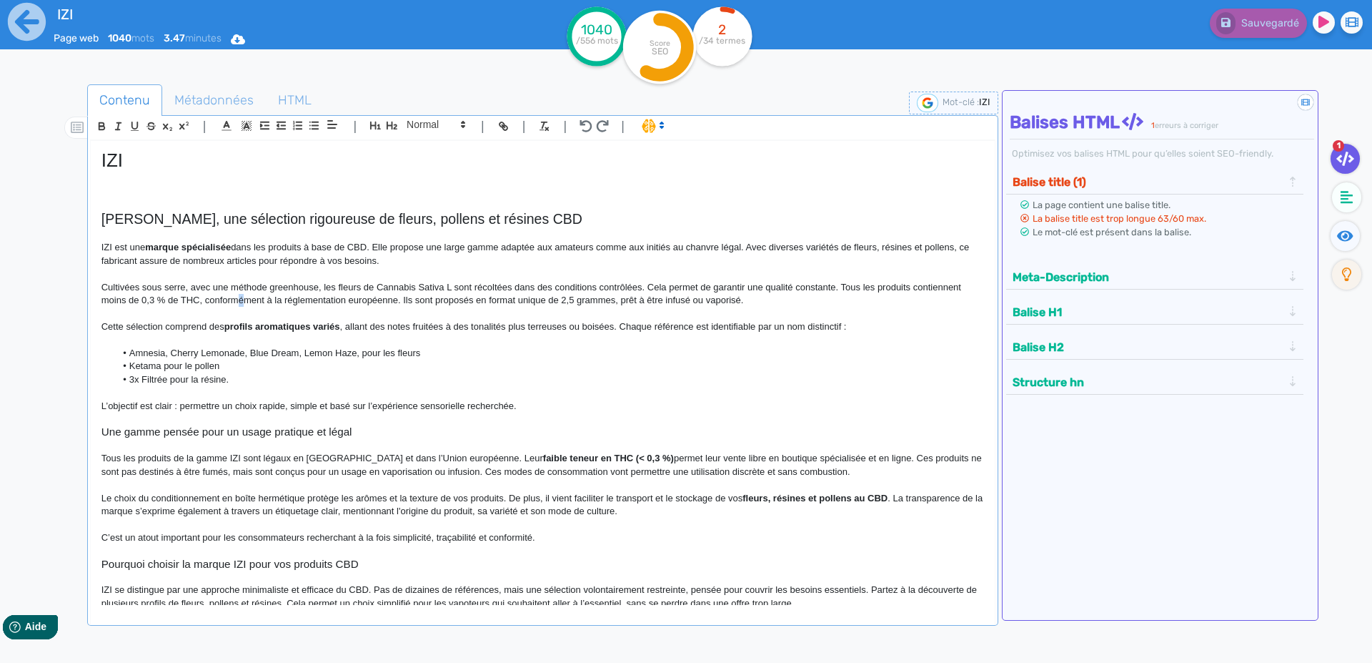
click at [241, 299] on p "Cultivées sous serre, avec une méthode greenhouse, les fleurs de Cannabis Sativ…" at bounding box center [542, 294] width 883 height 26
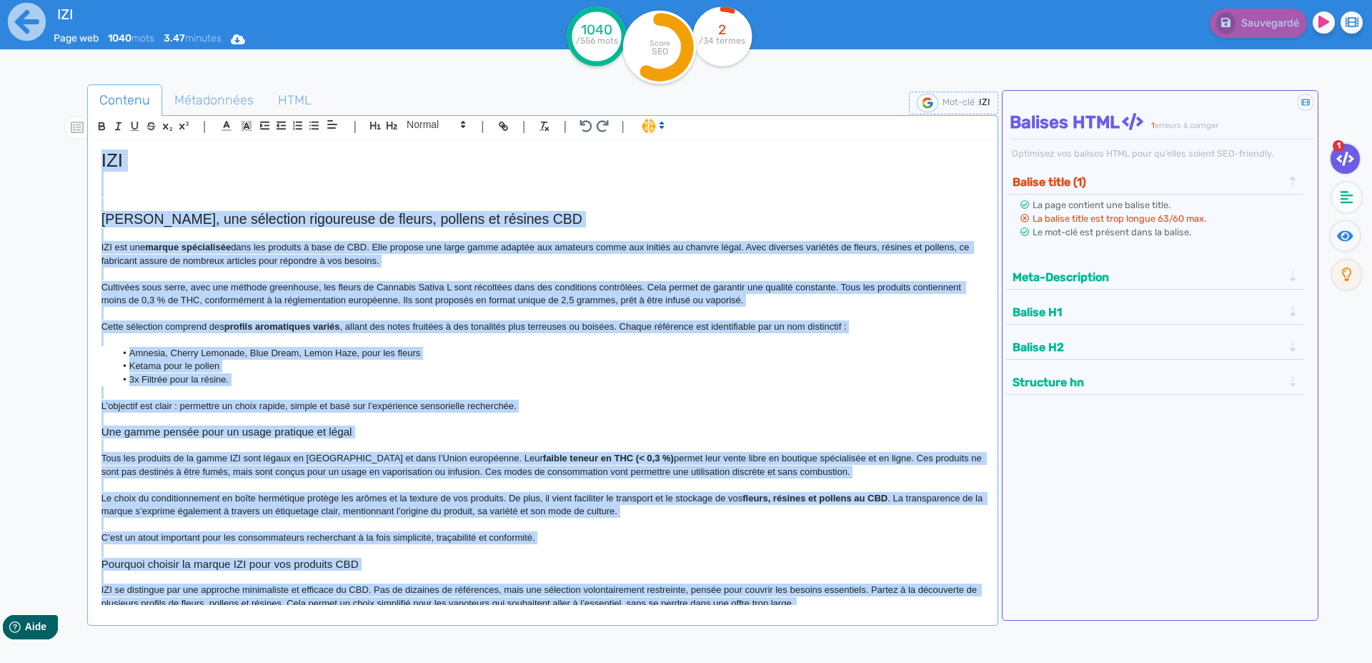
copy div "LOR Ipsumd SIT, ame consectet adipiscing el seddoe, tempori ut laboree DOL MAG …"
